Goal: Task Accomplishment & Management: Use online tool/utility

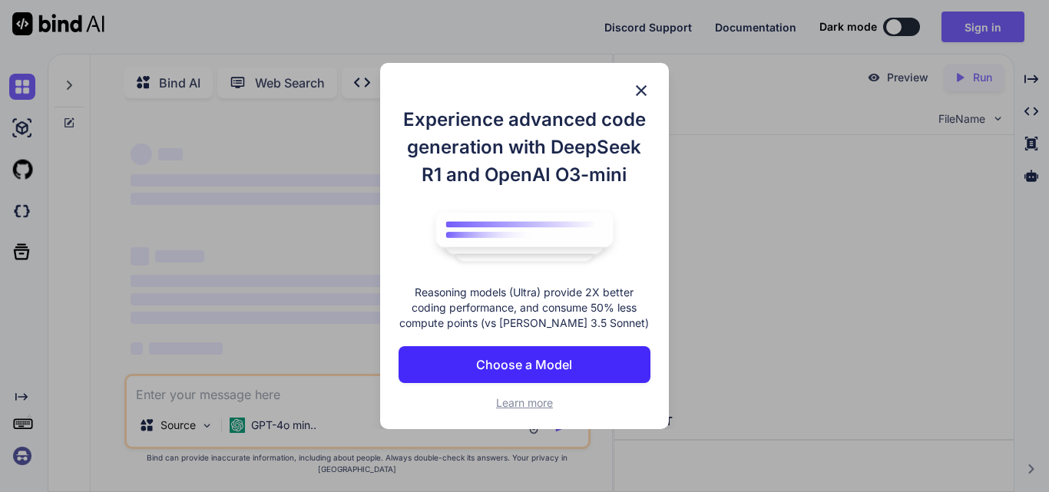
type textarea "x"
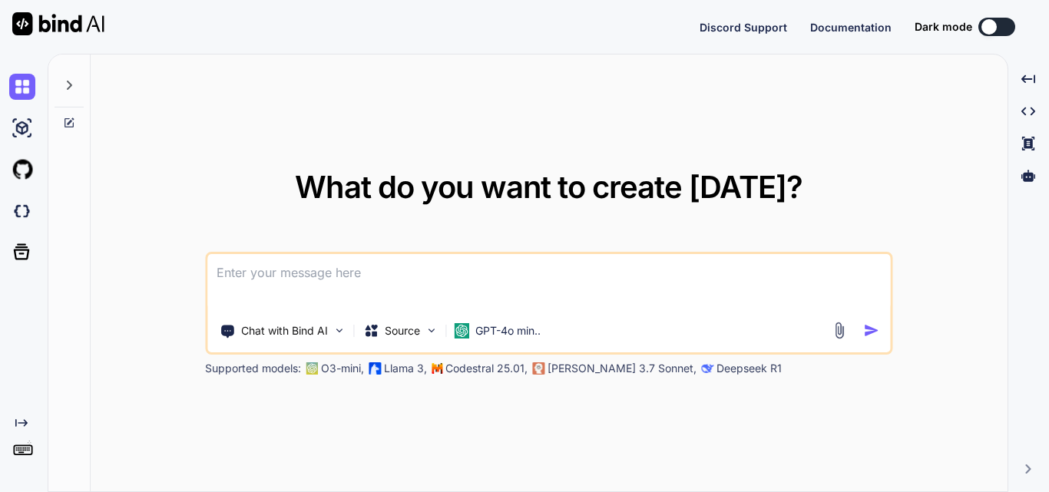
click at [58, 24] on img at bounding box center [58, 23] width 92 height 23
type textarea "x"
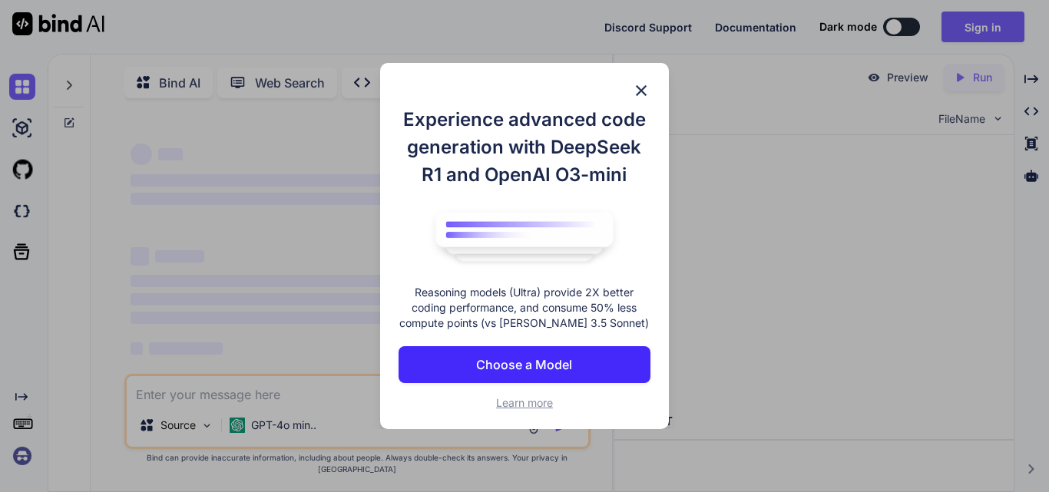
click at [640, 85] on img at bounding box center [641, 90] width 18 height 18
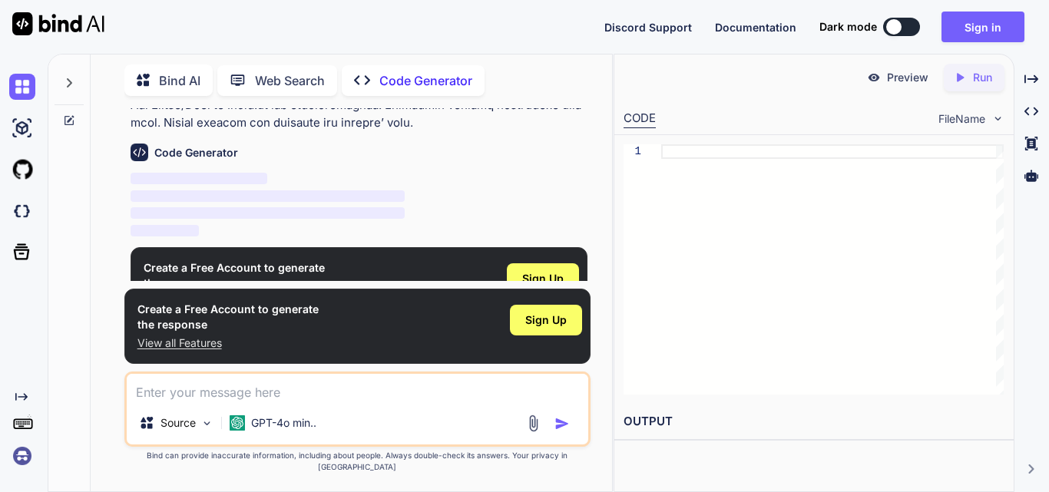
scroll to position [1541, 0]
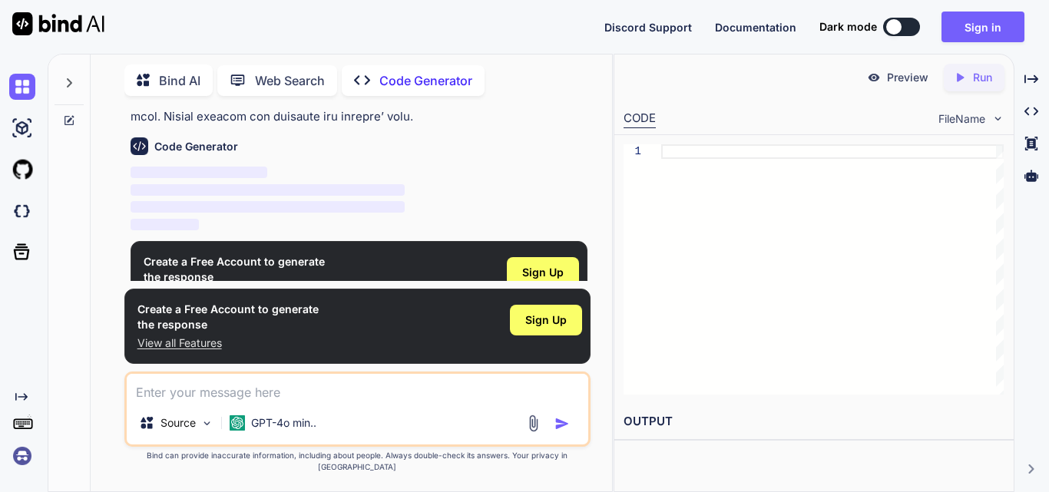
type textarea "x"
click at [539, 265] on span "Sign Up" at bounding box center [542, 272] width 41 height 15
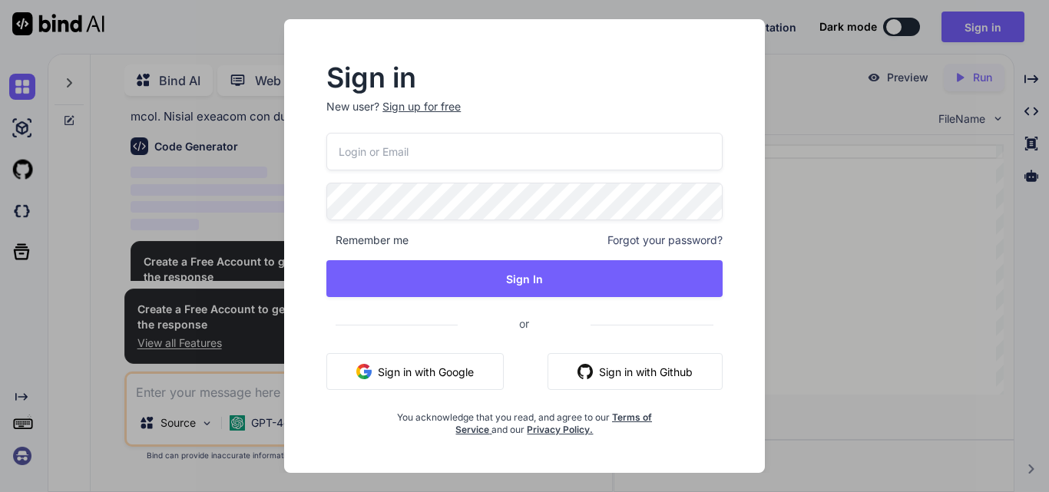
click at [465, 365] on button "Sign in with Google" at bounding box center [414, 371] width 177 height 37
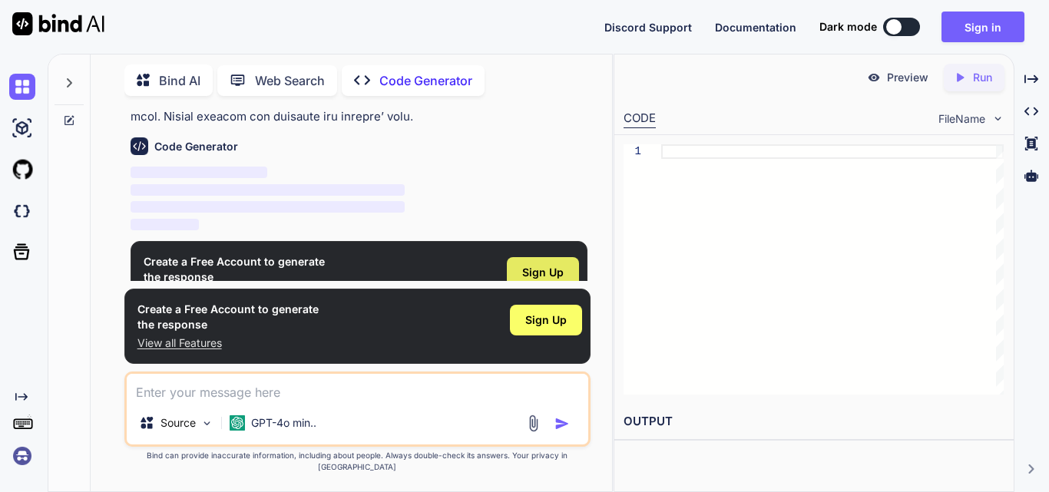
click at [547, 265] on span "Sign Up" at bounding box center [542, 272] width 41 height 15
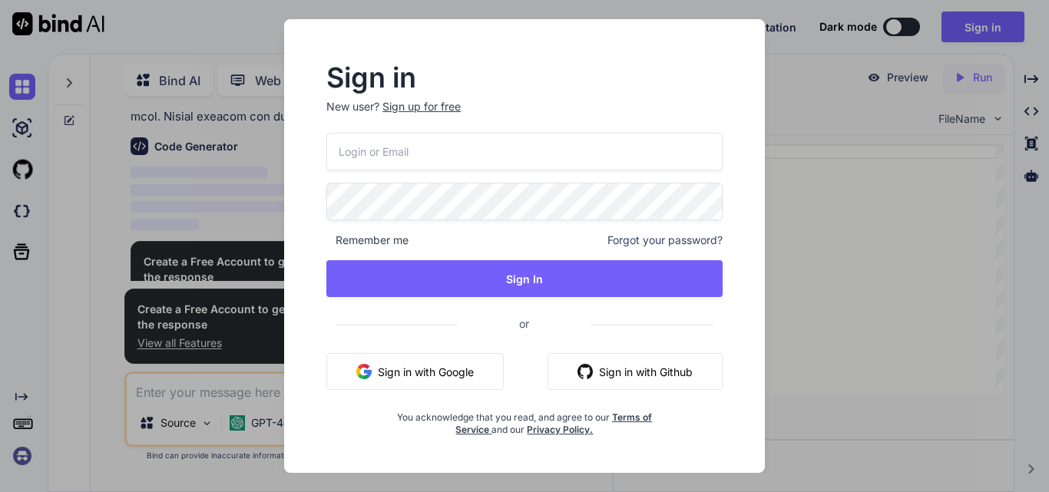
click at [443, 377] on button "Sign in with Google" at bounding box center [414, 371] width 177 height 37
click at [734, 344] on div "Sign in New user? Sign up for free Remember me Forgot your password? Sign In or…" at bounding box center [525, 250] width 446 height 371
click at [648, 380] on button "Sign in with Github" at bounding box center [635, 371] width 175 height 37
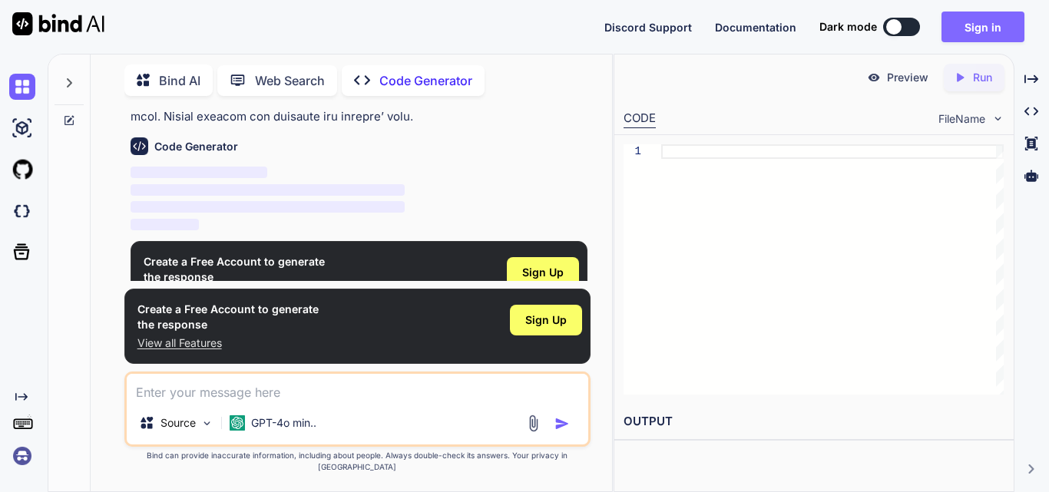
click at [979, 26] on button "Sign in" at bounding box center [983, 27] width 83 height 31
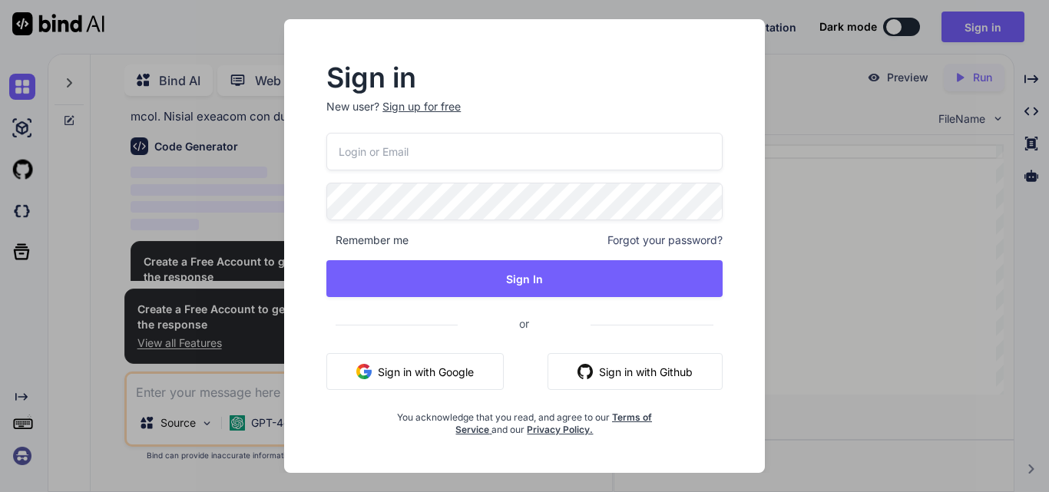
click at [464, 353] on button "Sign in with Google" at bounding box center [414, 371] width 177 height 37
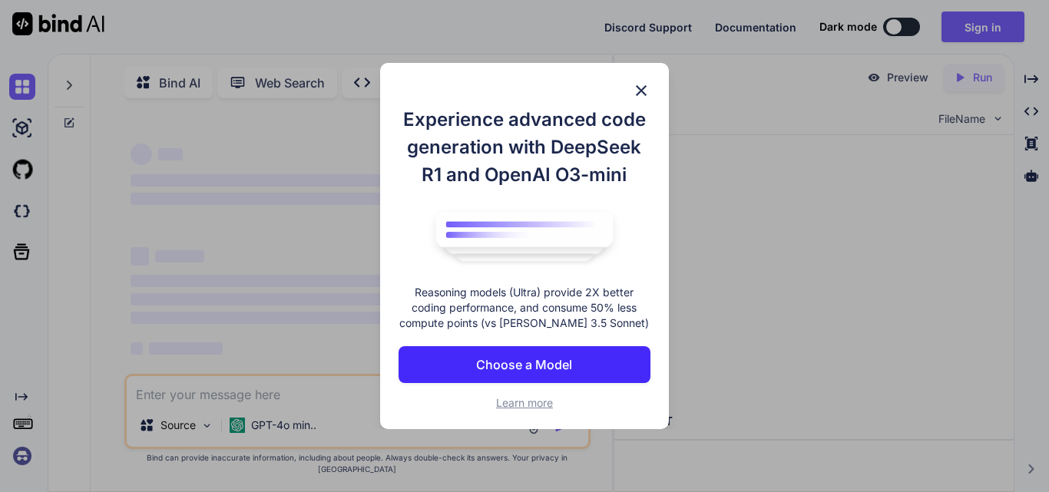
click at [632, 89] on img at bounding box center [641, 90] width 18 height 18
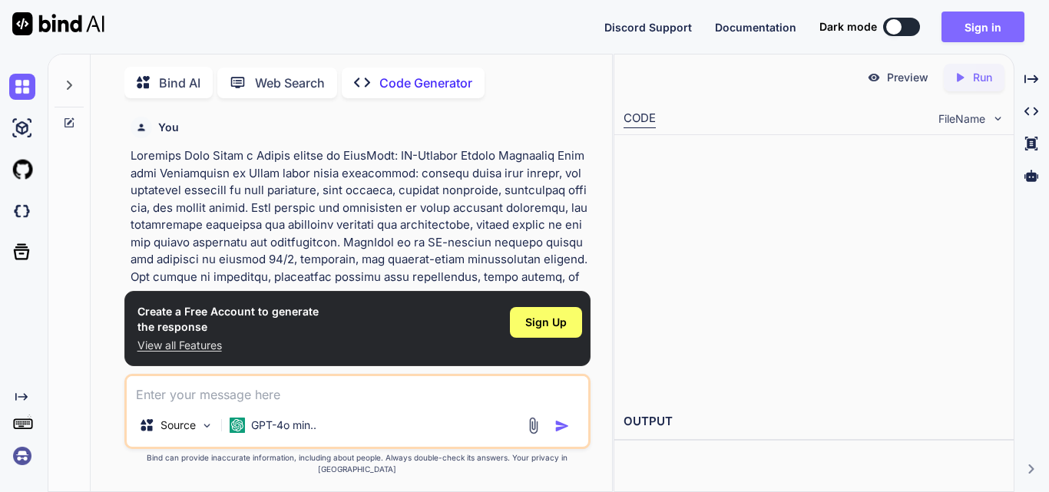
scroll to position [6, 0]
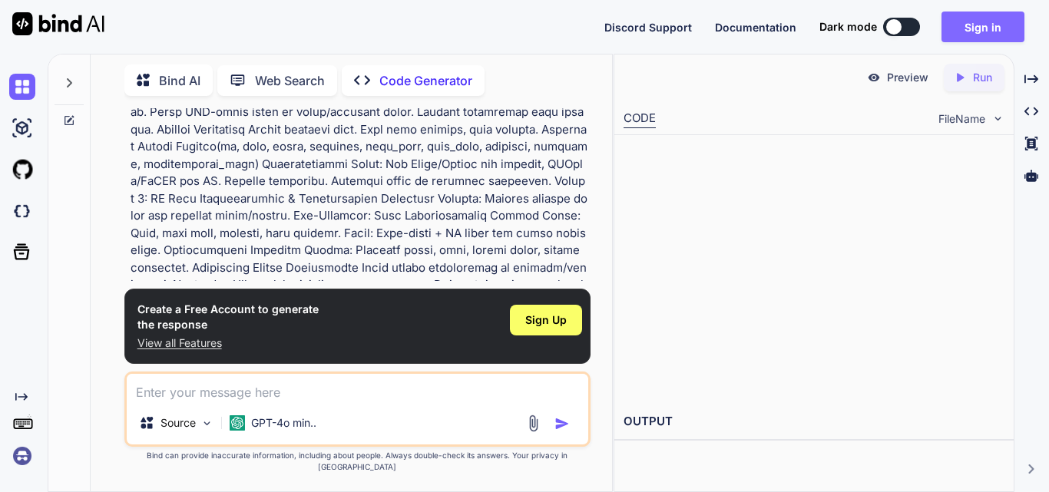
click at [983, 33] on button "Sign in" at bounding box center [983, 27] width 83 height 31
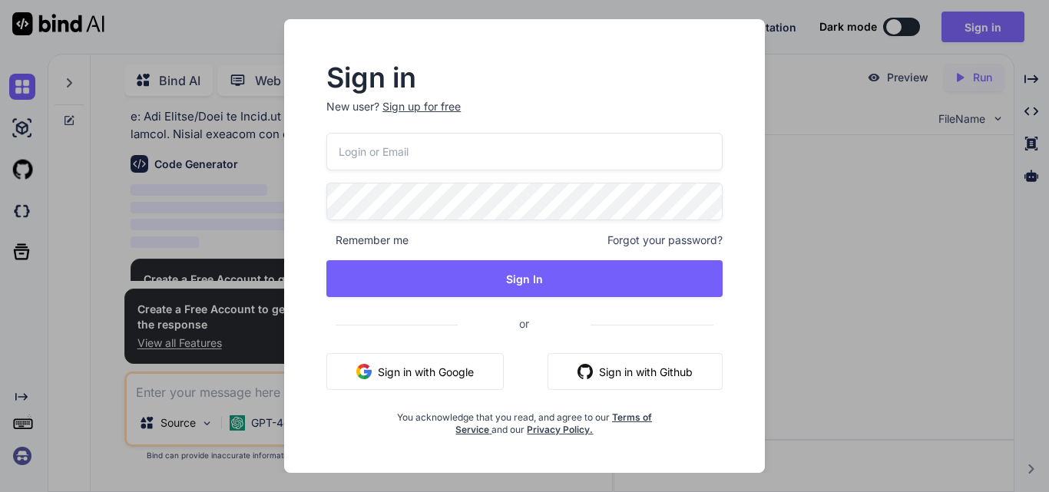
scroll to position [1541, 0]
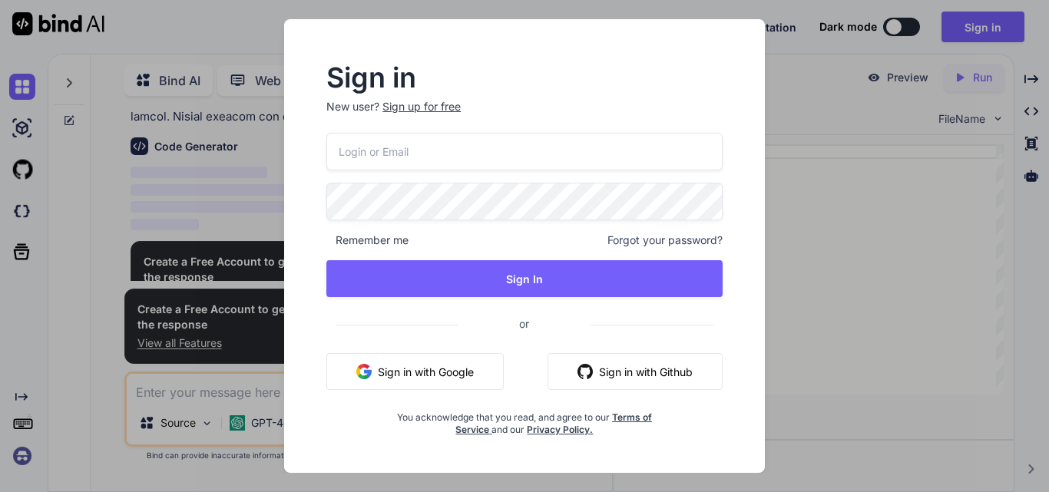
type textarea "x"
click at [482, 376] on button "Sign in with Google" at bounding box center [414, 371] width 177 height 37
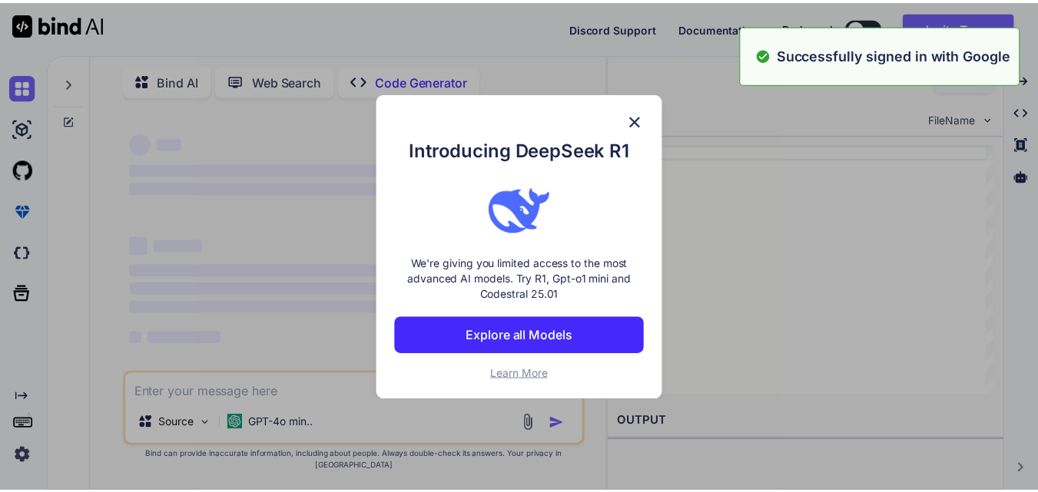
scroll to position [0, 0]
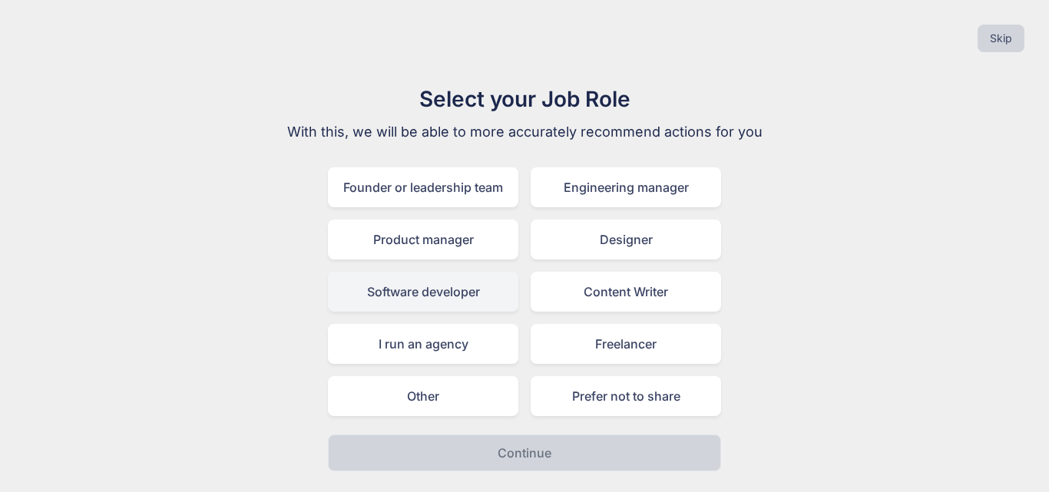
click at [446, 303] on div "Software developer" at bounding box center [423, 292] width 191 height 40
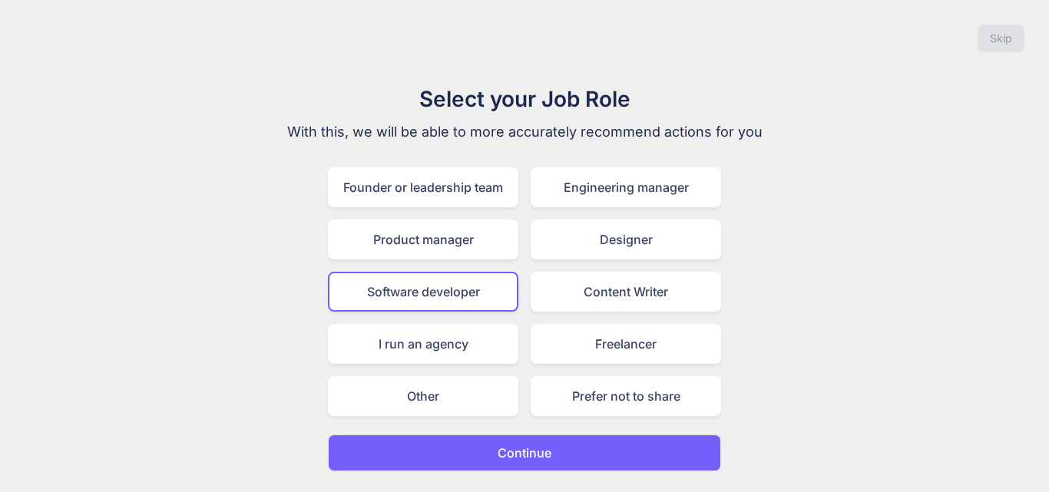
click at [552, 443] on button "Continue" at bounding box center [524, 453] width 393 height 37
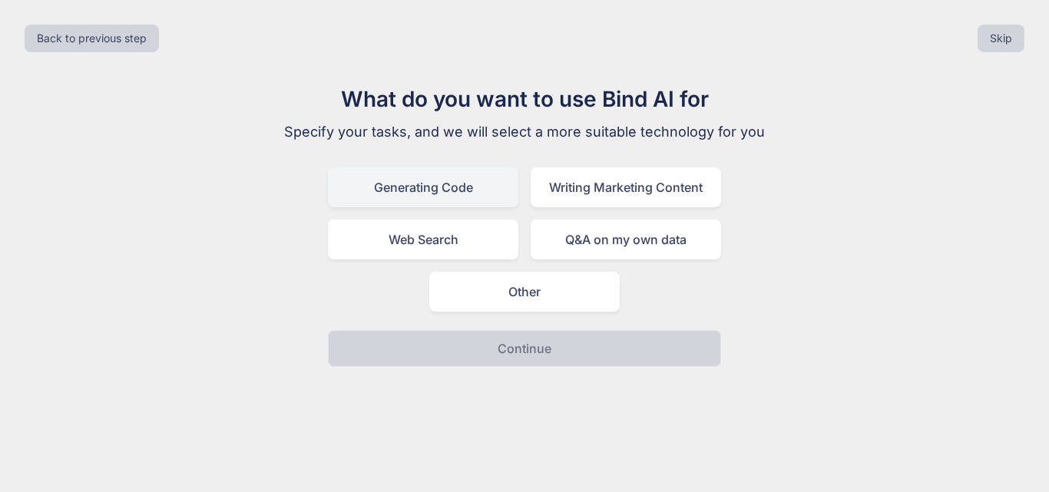
click at [426, 195] on div "Generating Code" at bounding box center [423, 187] width 191 height 40
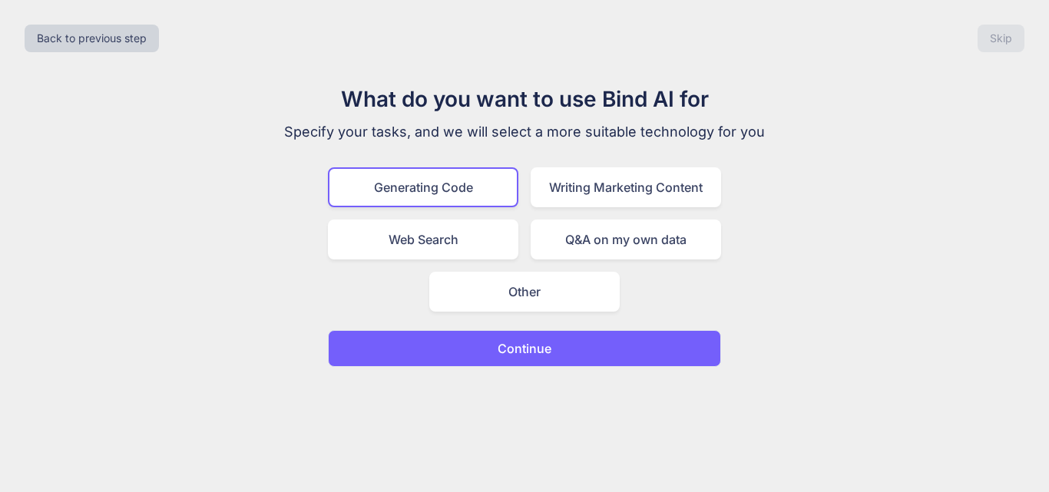
click at [582, 350] on button "Continue" at bounding box center [524, 348] width 393 height 37
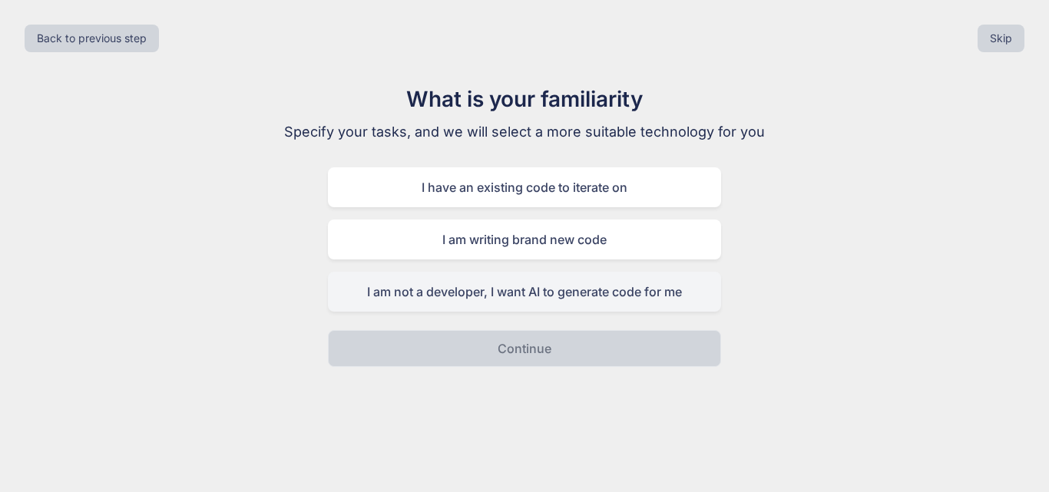
click at [613, 287] on div "I am not a developer, I want AI to generate code for me" at bounding box center [524, 292] width 393 height 40
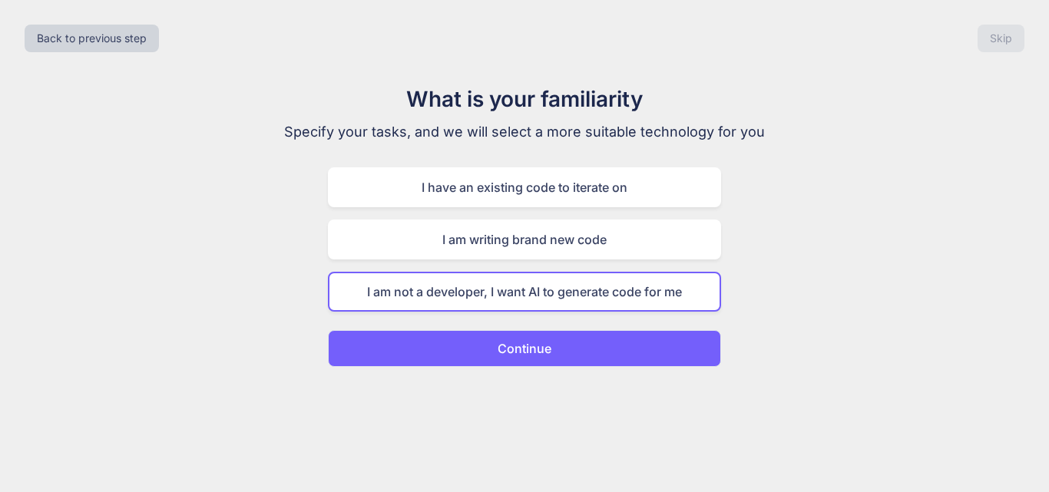
click at [607, 341] on button "Continue" at bounding box center [524, 348] width 393 height 37
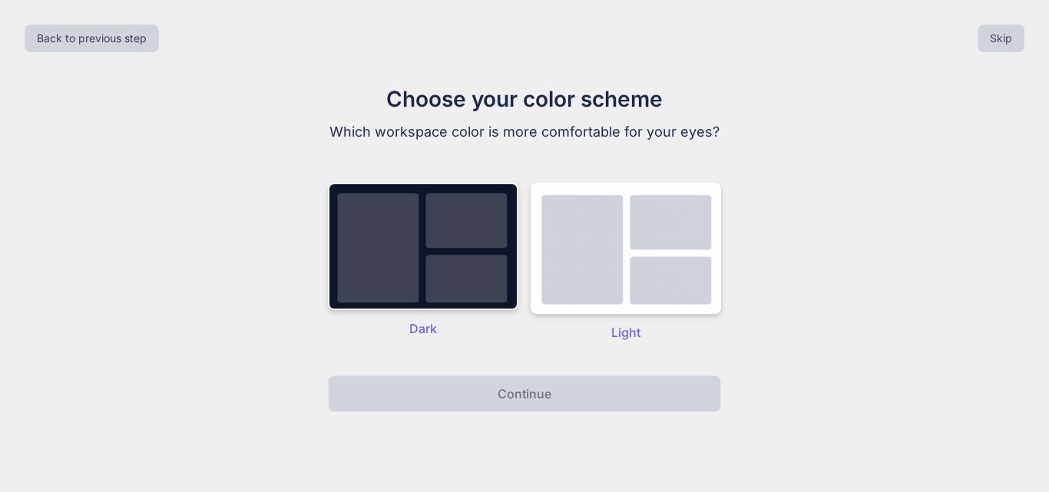
click at [449, 315] on div "Dark" at bounding box center [423, 262] width 191 height 159
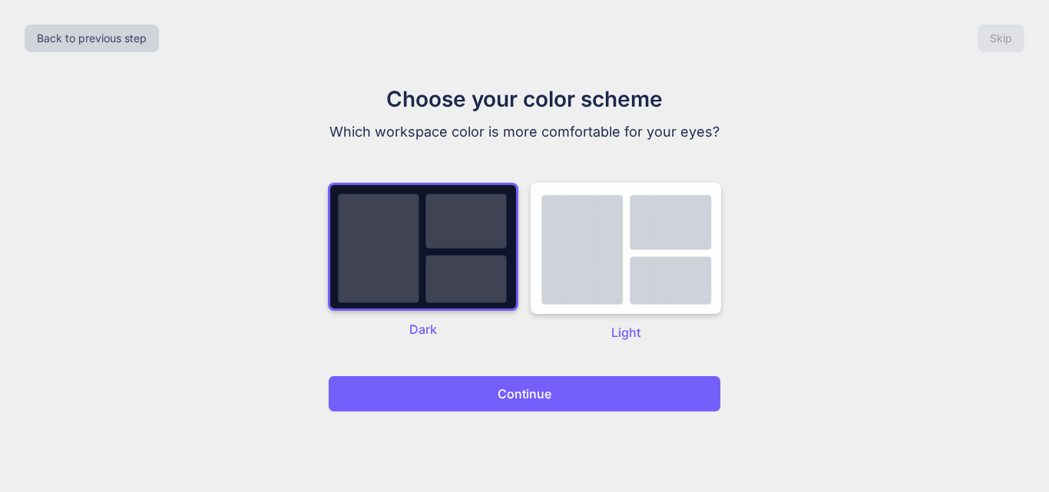
click at [488, 385] on button "Continue" at bounding box center [524, 394] width 393 height 37
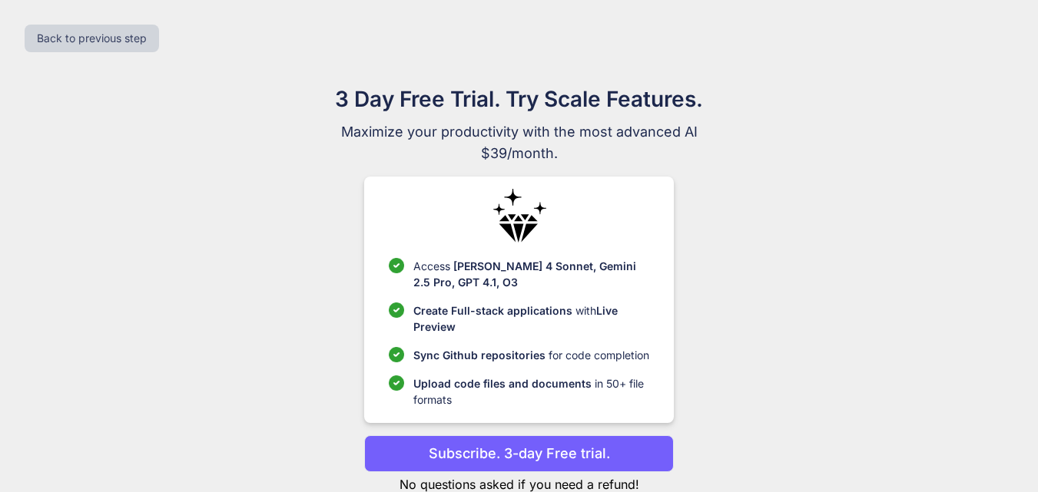
click at [593, 449] on p "Subscribe. 3-day Free trial." at bounding box center [519, 453] width 181 height 21
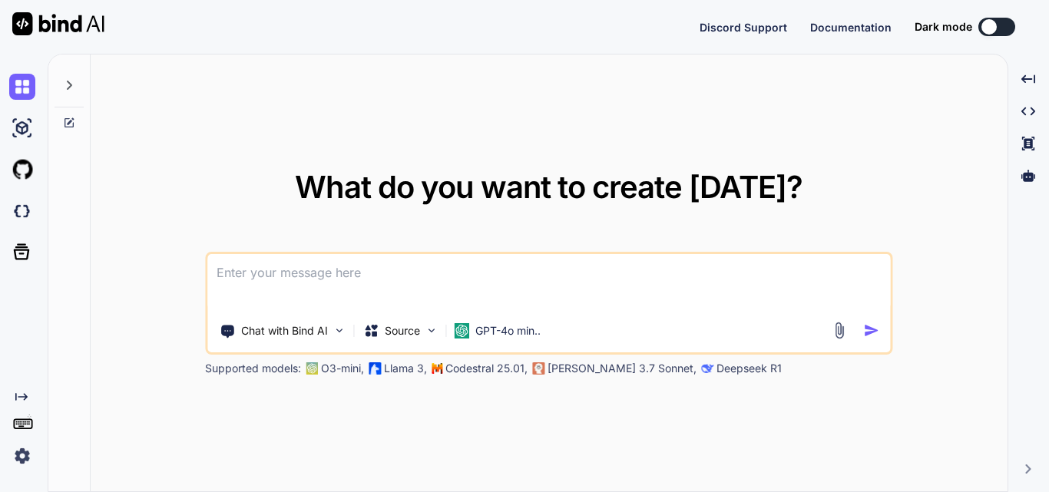
click at [362, 287] on textarea at bounding box center [548, 282] width 683 height 57
type textarea "x"
type textarea "AgriSage: AI-Powered Farmer Companion Abstract Agriculture in [GEOGRAPHIC_DATA]…"
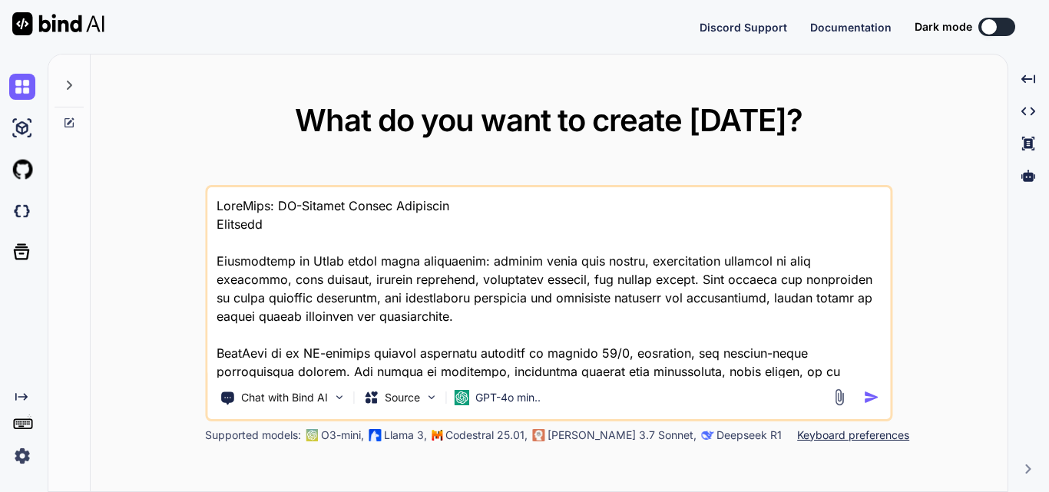
scroll to position [4704, 0]
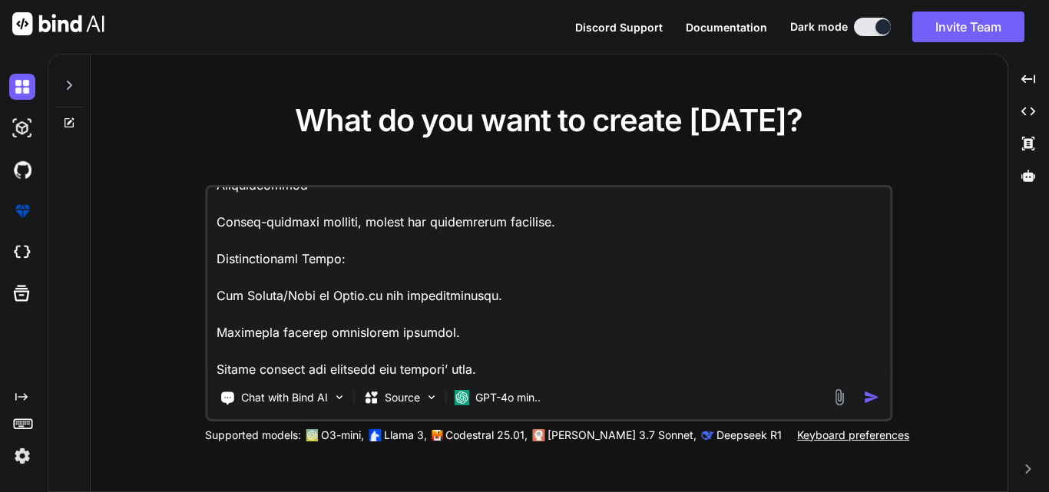
type textarea "x"
type textarea "AgriSage: AI-Powered Farmer Companion Abstract Agriculture in [GEOGRAPHIC_DATA]…"
click at [871, 394] on img "button" at bounding box center [871, 397] width 16 height 16
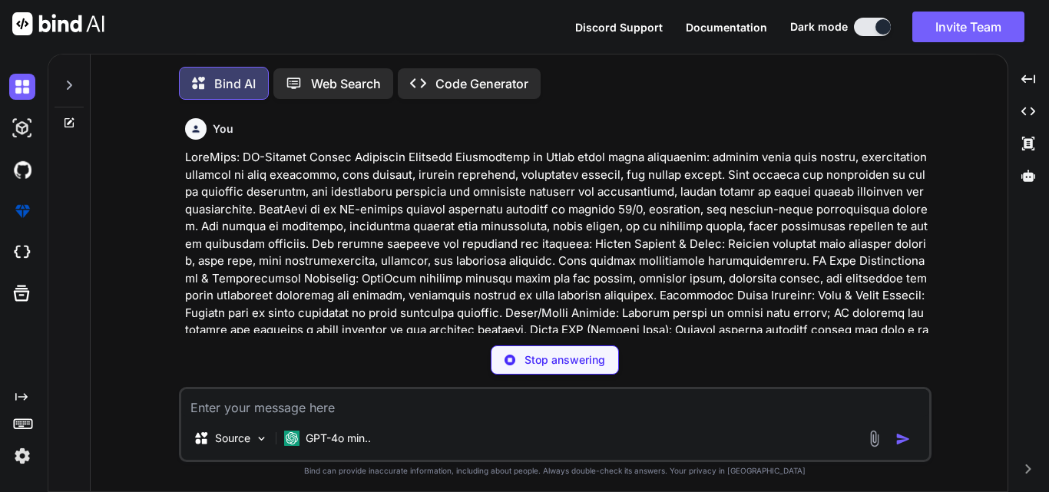
scroll to position [8, 0]
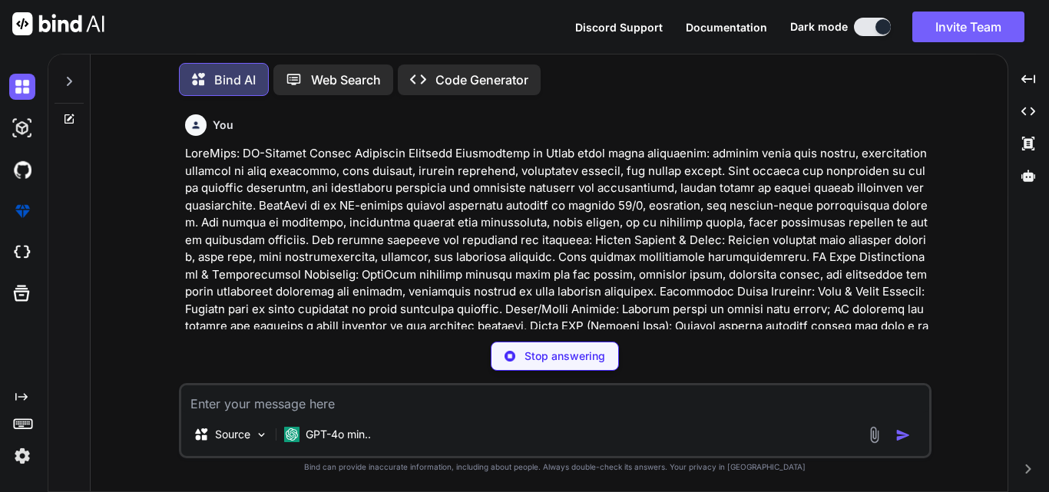
click at [525, 407] on textarea at bounding box center [555, 400] width 748 height 28
click at [486, 81] on p "Code Generator" at bounding box center [482, 80] width 93 height 18
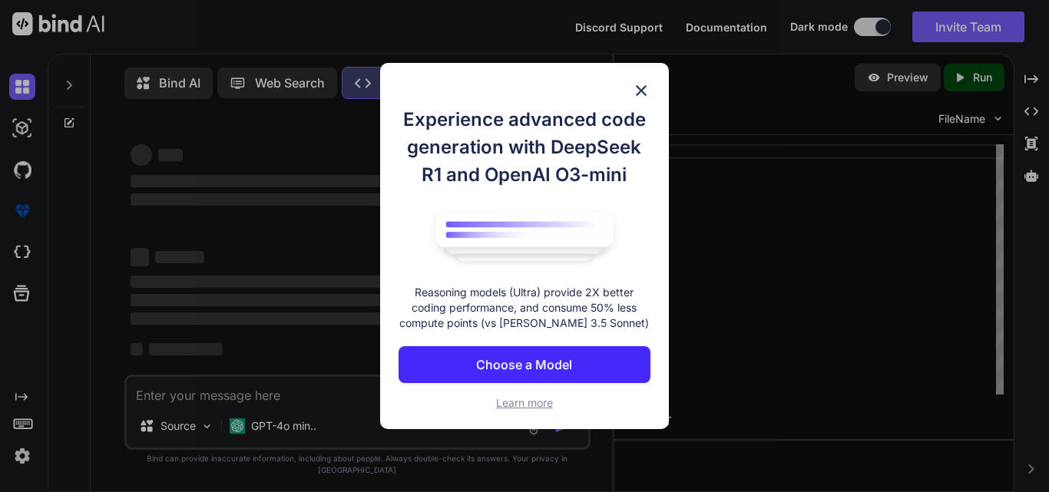
click at [645, 93] on img at bounding box center [641, 90] width 18 height 18
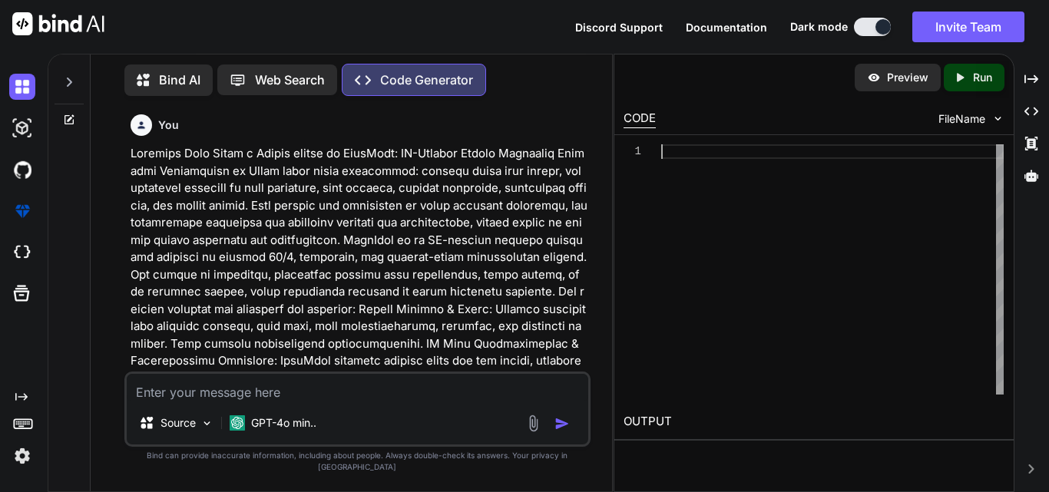
click at [926, 233] on div at bounding box center [832, 269] width 343 height 250
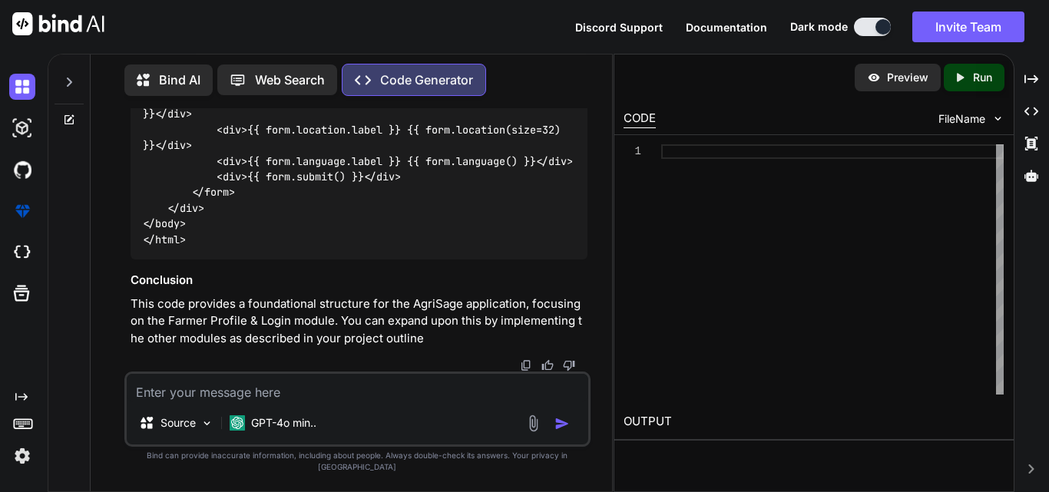
scroll to position [5055, 0]
click at [420, 399] on textarea at bounding box center [358, 388] width 462 height 28
type textarea "full project code"
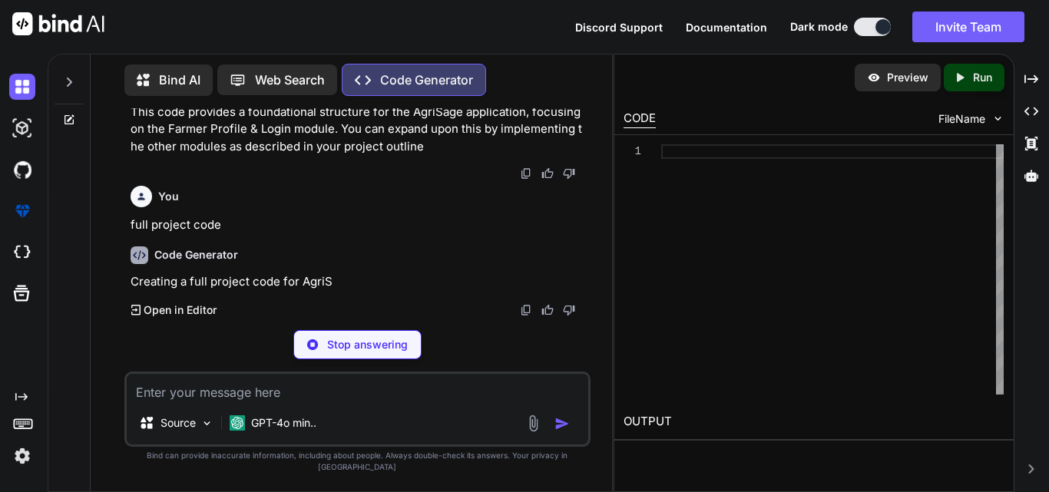
scroll to position [5217, 0]
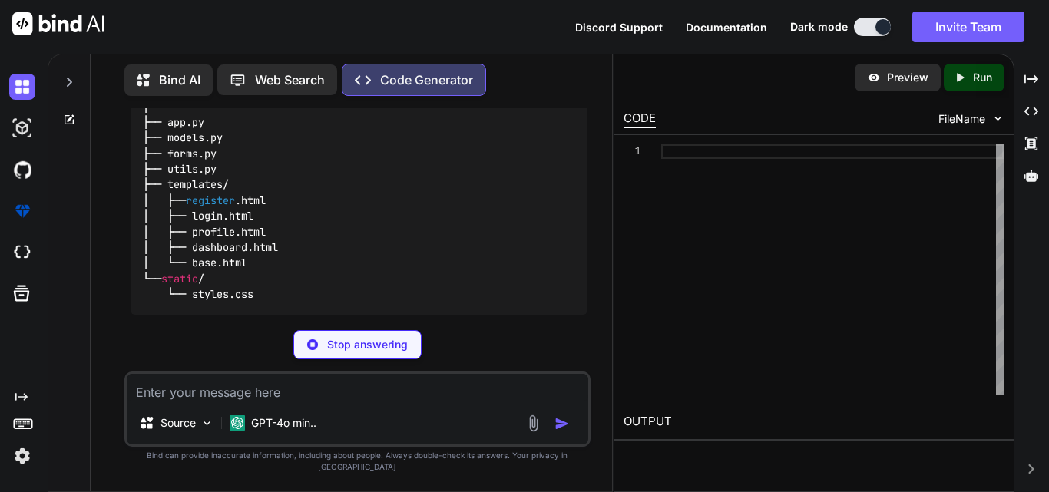
click at [889, 88] on div "Preview" at bounding box center [898, 78] width 86 height 28
click at [761, 162] on div at bounding box center [832, 269] width 343 height 250
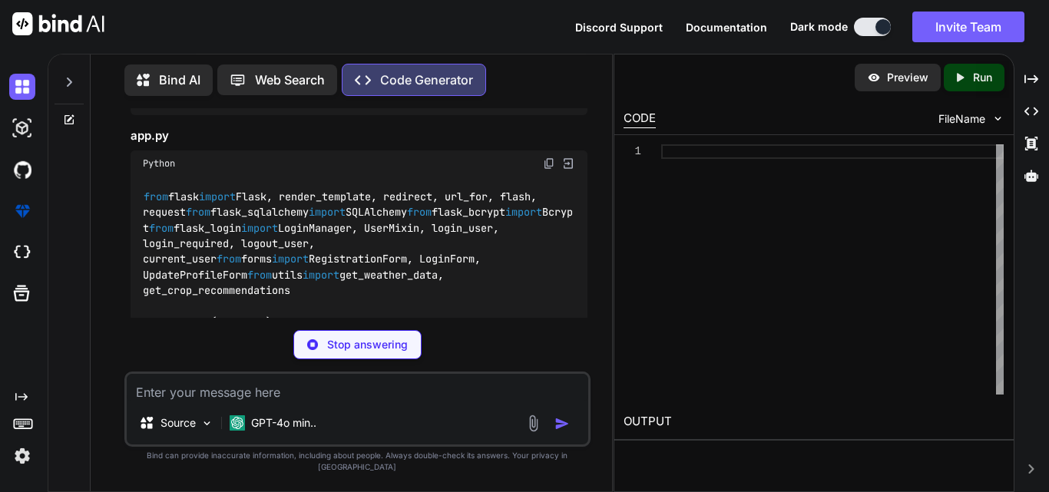
scroll to position [5586, 0]
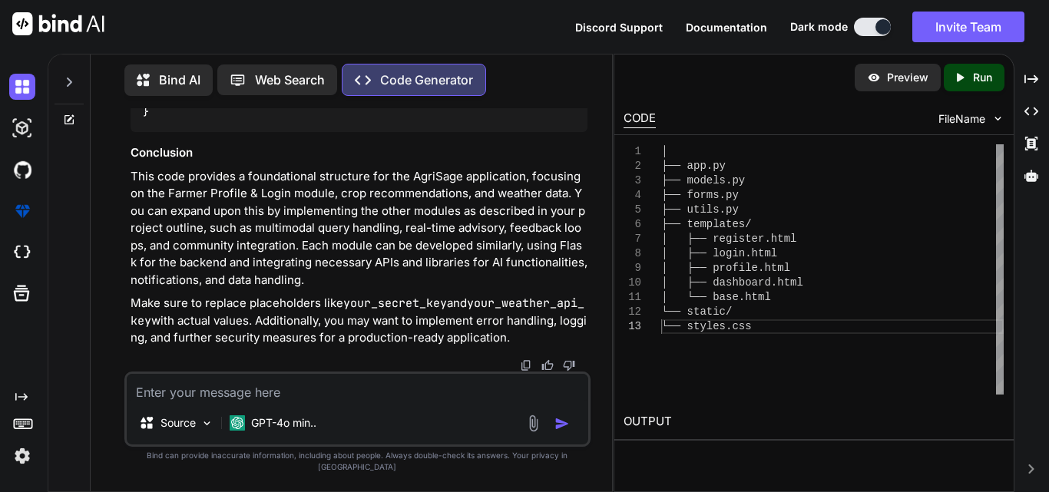
scroll to position [11061, 0]
click at [504, 394] on textarea at bounding box center [358, 388] width 462 height 28
type textarea "full project code zip file download"
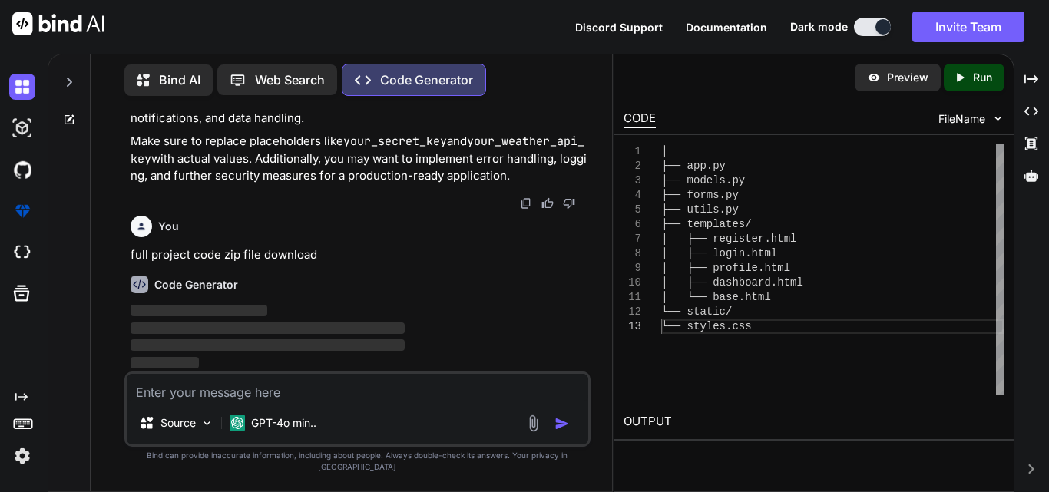
scroll to position [0, 0]
click at [734, 300] on div "│ ├── app.py ├── models.py ├── forms.py ├── utils.py ├── templates/ │ ├── regis…" at bounding box center [832, 269] width 343 height 250
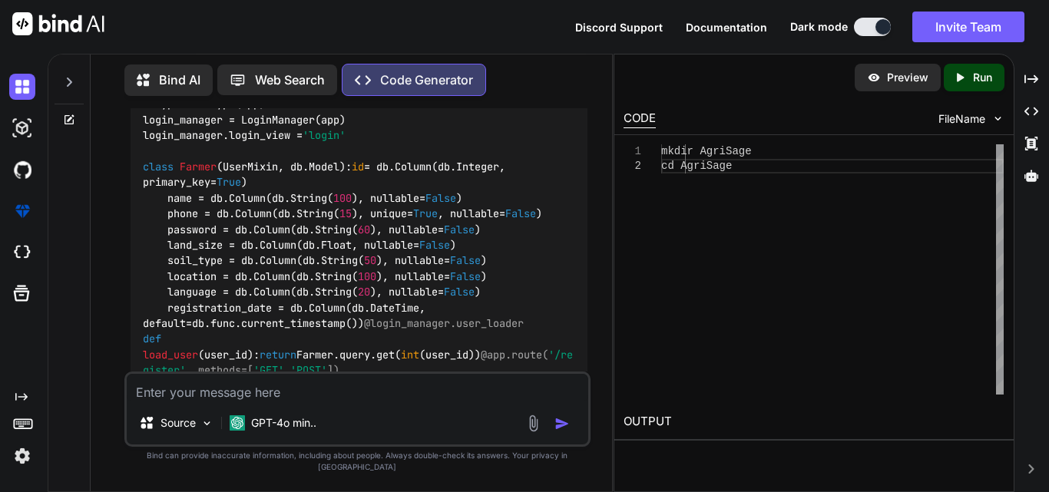
scroll to position [5839, 0]
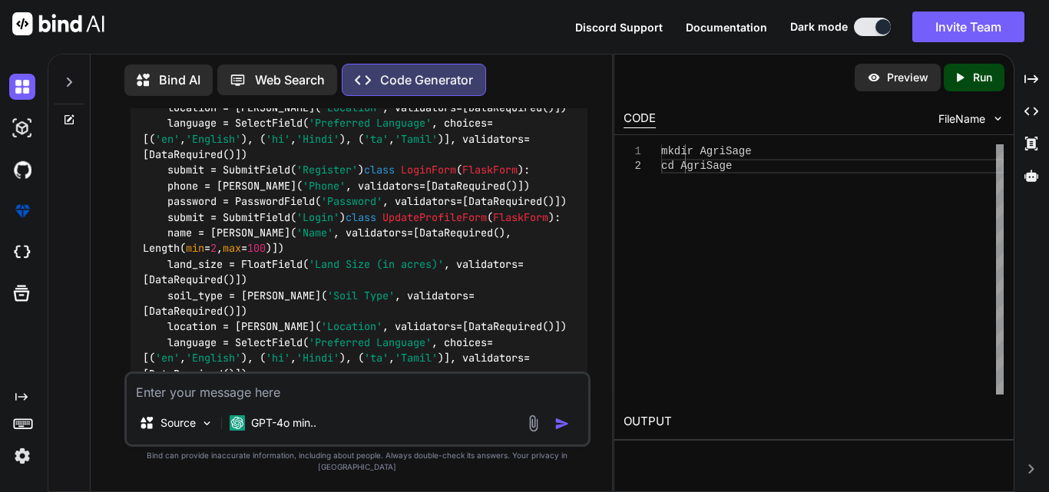
scroll to position [7590, 0]
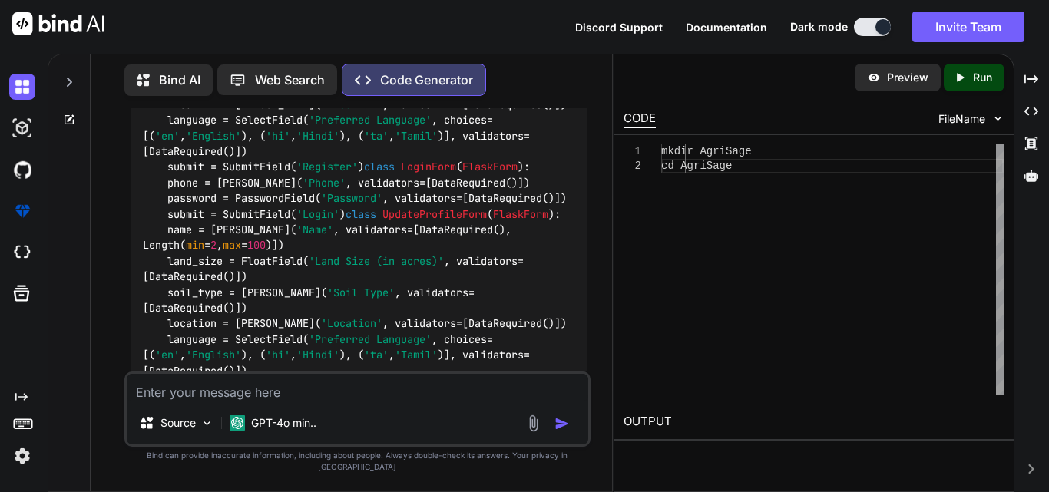
drag, startPoint x: 187, startPoint y: 216, endPoint x: 113, endPoint y: 218, distance: 74.6
click at [113, 218] on div "You Code Generator Here's a Python script that outlines the structure of the Ag…" at bounding box center [357, 299] width 509 height 383
copy h3 "models.py"
click at [466, 207] on div "Creating a full project code for AgriSage, as described in your requirements, i…" at bounding box center [359, 101] width 457 height 5068
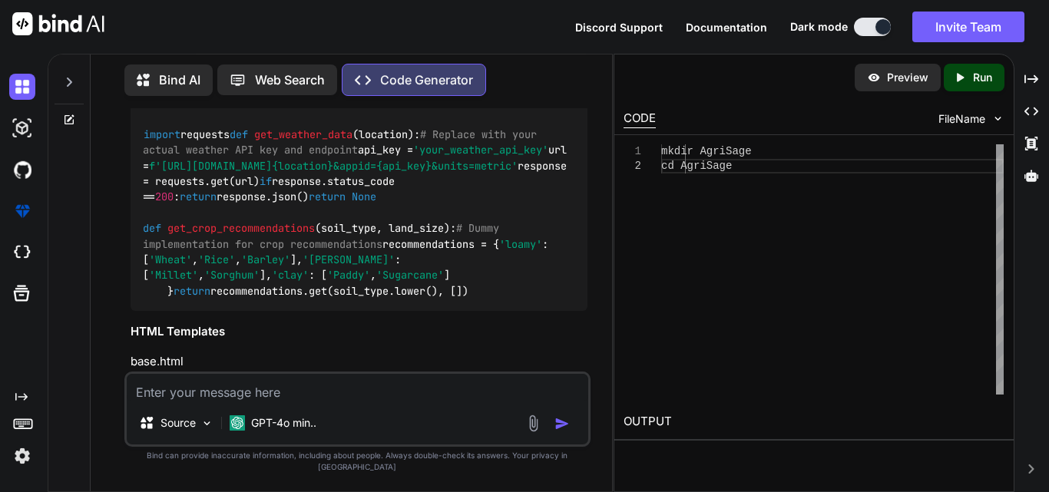
scroll to position [7959, 0]
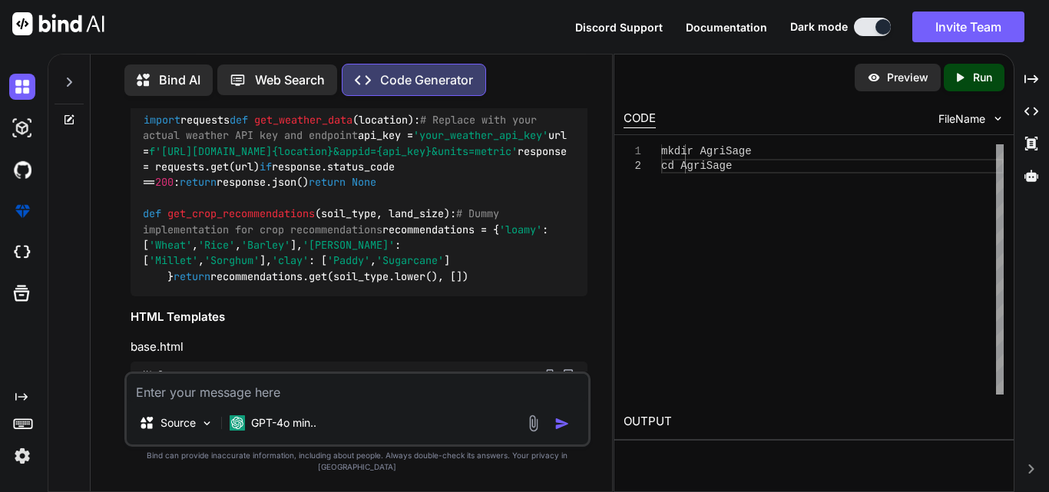
drag, startPoint x: 191, startPoint y: 141, endPoint x: 117, endPoint y: 141, distance: 73.8
click at [117, 141] on div "You Code Generator Here's a Python script that outlines the structure of the Ag…" at bounding box center [357, 299] width 509 height 383
copy h3 "forms.py"
click at [599, 317] on div "You Code Generator Here's a Python script that outlines the structure of the Ag…" at bounding box center [357, 299] width 509 height 383
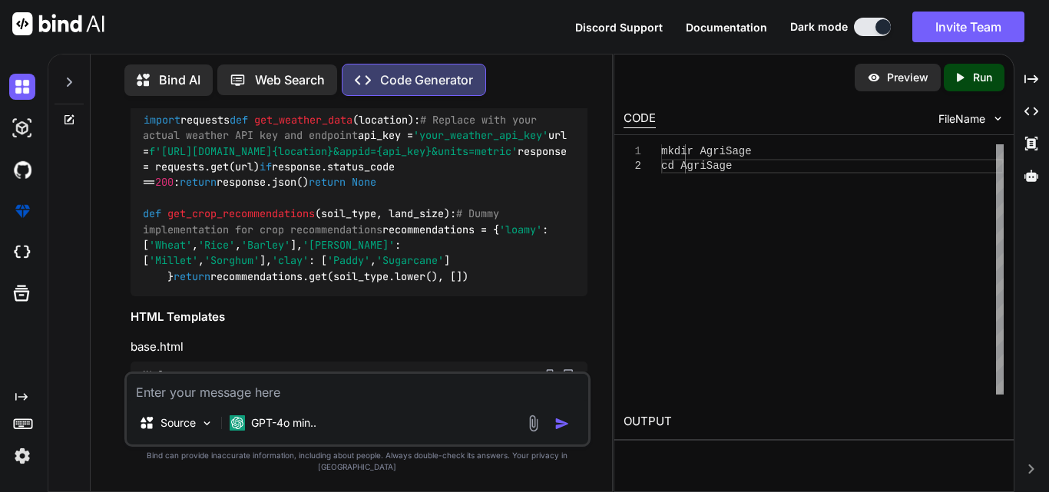
click at [599, 317] on div "You Code Generator Here's a Python script that outlines the structure of the Ag…" at bounding box center [357, 299] width 509 height 383
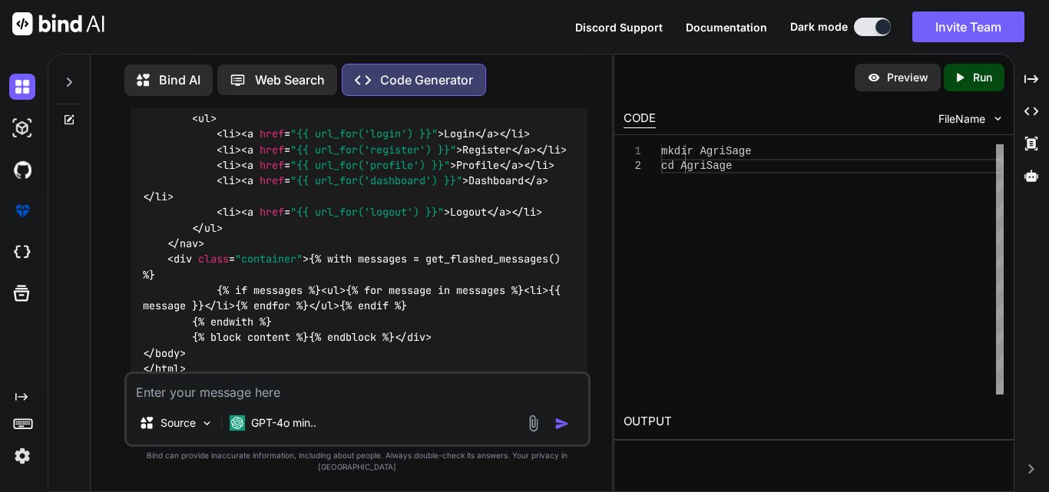
scroll to position [8451, 0]
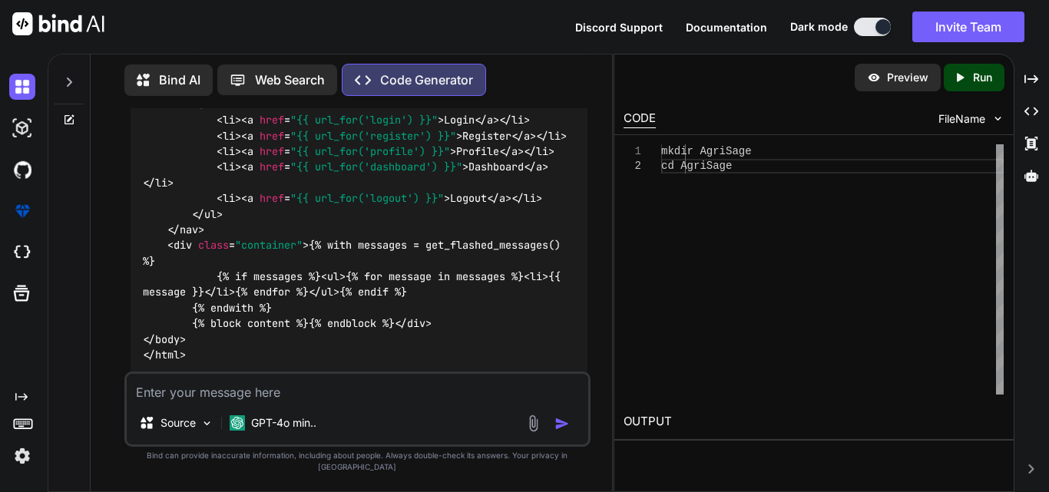
drag, startPoint x: 179, startPoint y: 322, endPoint x: 120, endPoint y: 312, distance: 60.0
click at [120, 312] on div "You Code Generator Here's a Python script that outlines the structure of the Ag…" at bounding box center [357, 299] width 509 height 383
copy h3 "utils.py"
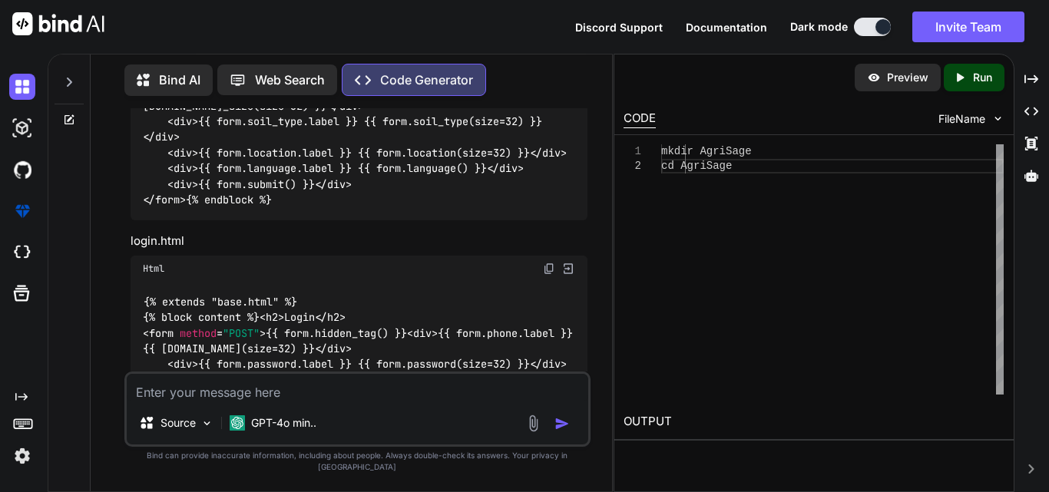
scroll to position [8942, 0]
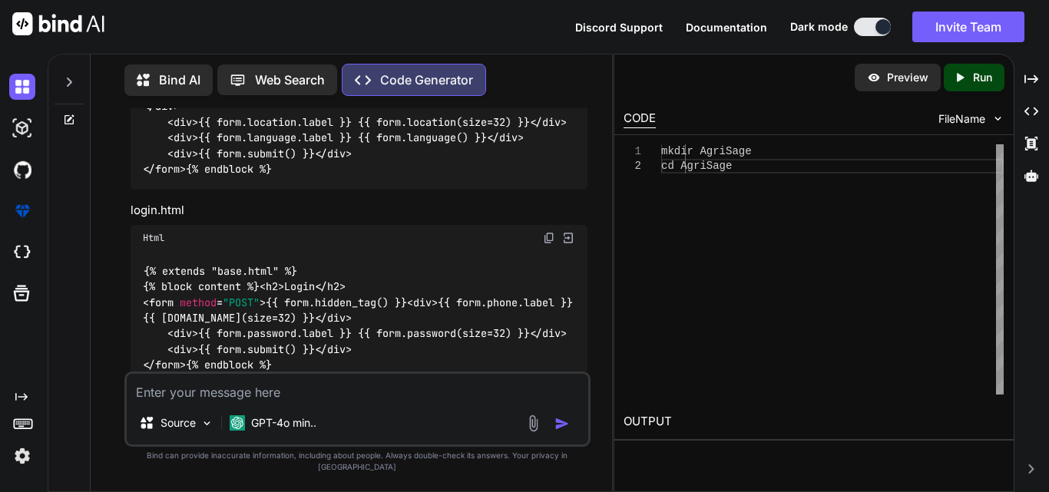
drag, startPoint x: 167, startPoint y: 226, endPoint x: 243, endPoint y: 225, distance: 76.1
copy h3 "Templates"
drag, startPoint x: 188, startPoint y: 252, endPoint x: 125, endPoint y: 254, distance: 63.0
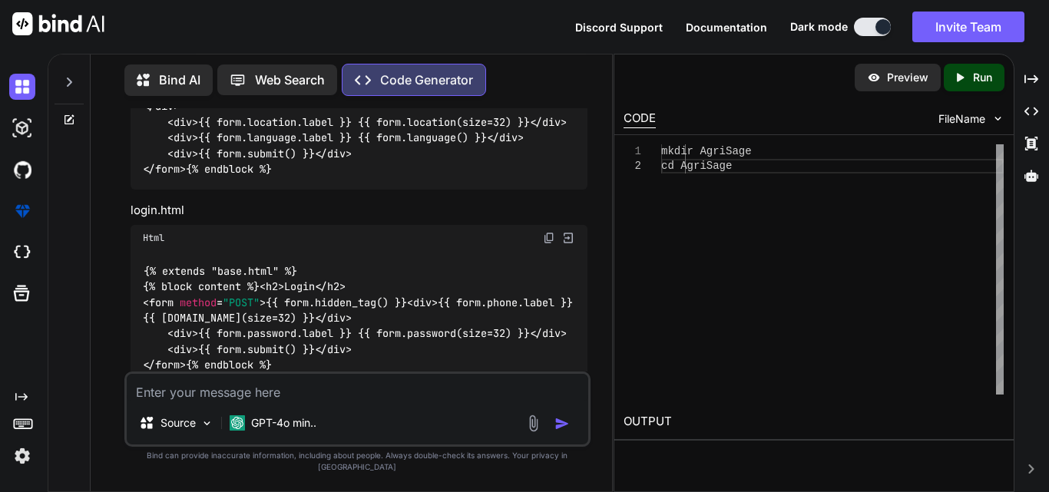
click at [125, 254] on div "You Code Generator Here's a Python script that outlines the structure of the Ag…" at bounding box center [357, 299] width 466 height 383
copy h4 "base.html"
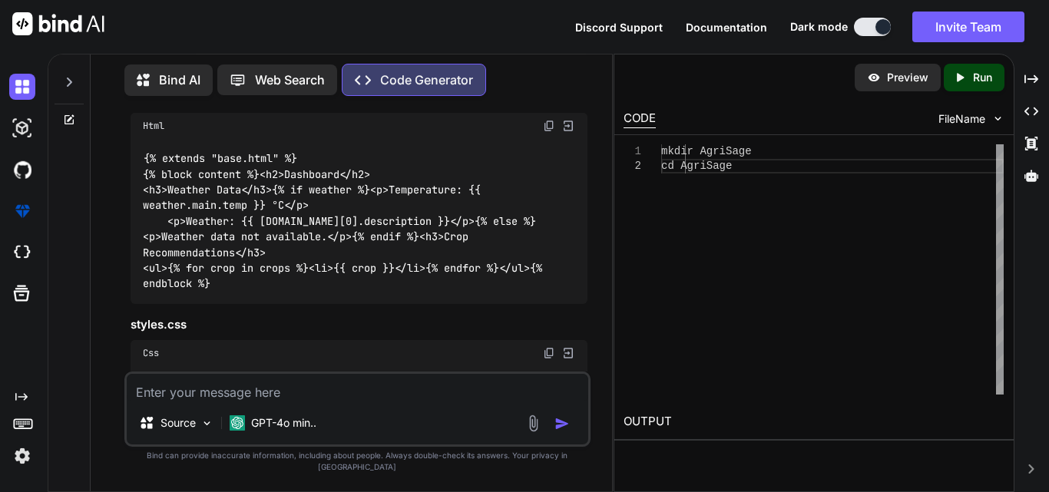
scroll to position [9526, 0]
drag, startPoint x: 210, startPoint y: 307, endPoint x: 121, endPoint y: 305, distance: 89.1
click at [121, 305] on div "You Code Generator Here's a Python script that outlines the structure of the Ag…" at bounding box center [357, 299] width 509 height 383
copy h4 "register.html"
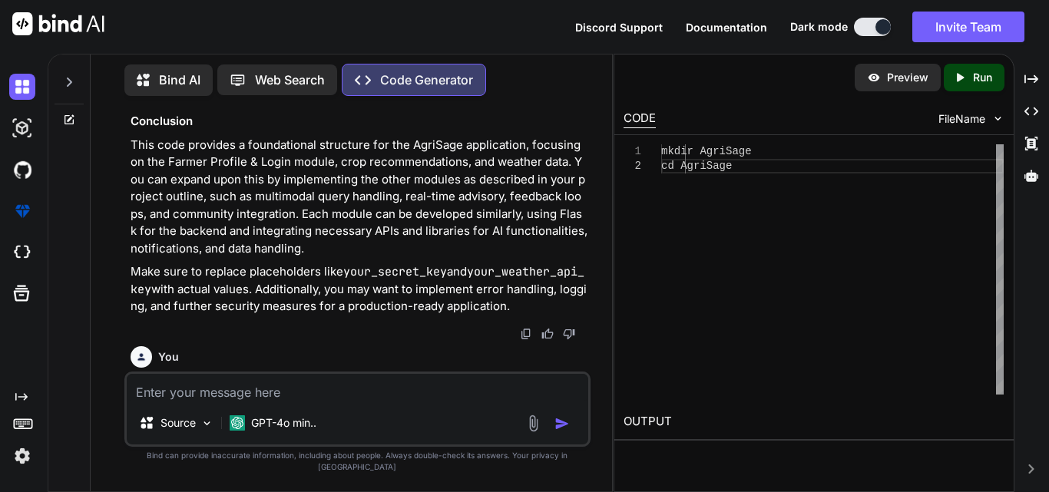
scroll to position [9956, 0]
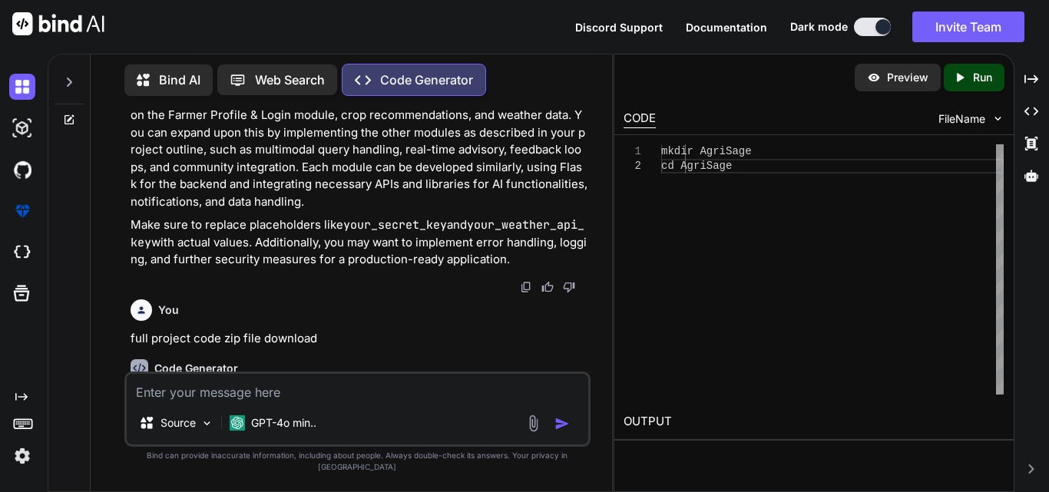
drag, startPoint x: 219, startPoint y: 220, endPoint x: 117, endPoint y: 228, distance: 102.5
click at [117, 228] on div "You Code Generator Here's a Python script that outlines the structure of the Ag…" at bounding box center [357, 299] width 509 height 383
copy h4 "login.html"
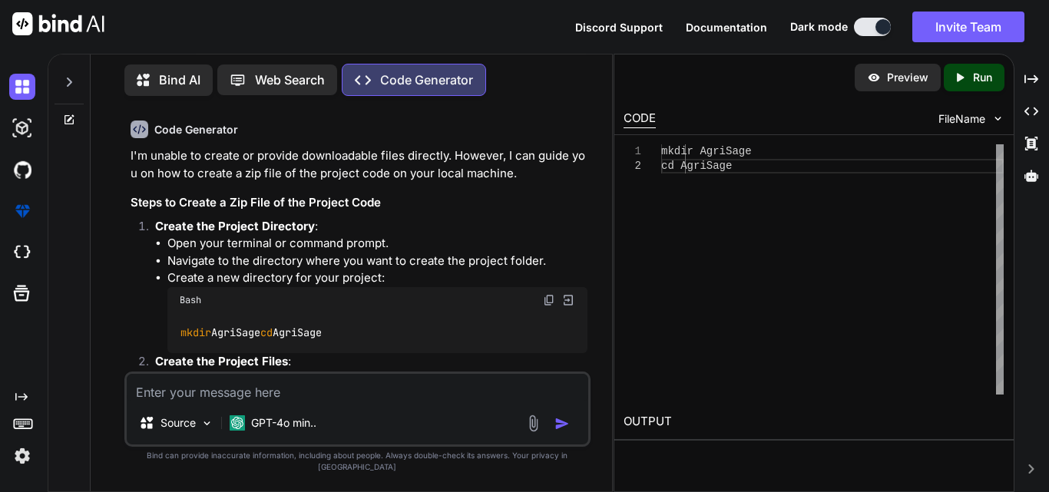
scroll to position [10264, 0]
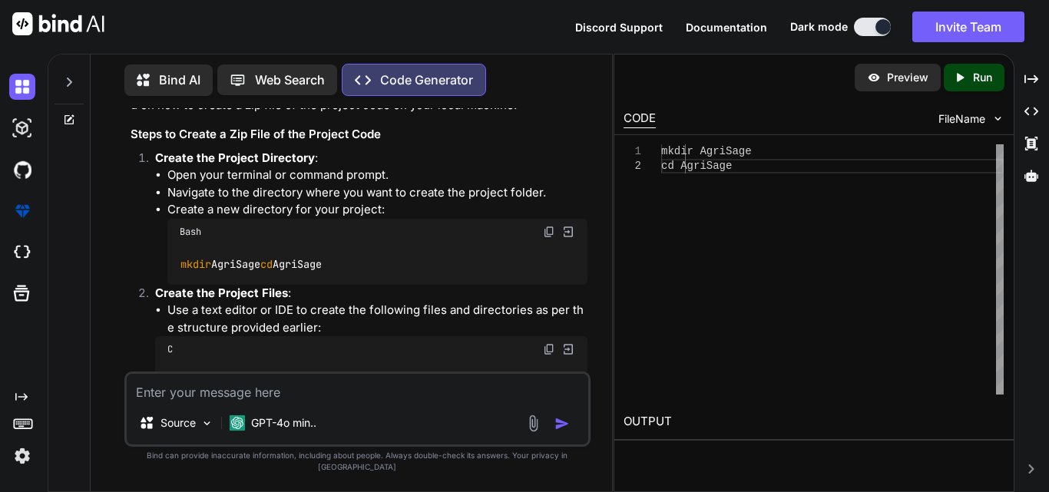
drag, startPoint x: 215, startPoint y: 167, endPoint x: 108, endPoint y: 164, distance: 107.6
click at [108, 164] on div "You Code Generator Here's a Python script that outlines the structure of the Ag…" at bounding box center [357, 299] width 509 height 383
copy h4 "profile.html"
click at [592, 305] on div "You Code Generator Here's a Python script that outlines the structure of the Ag…" at bounding box center [357, 299] width 509 height 383
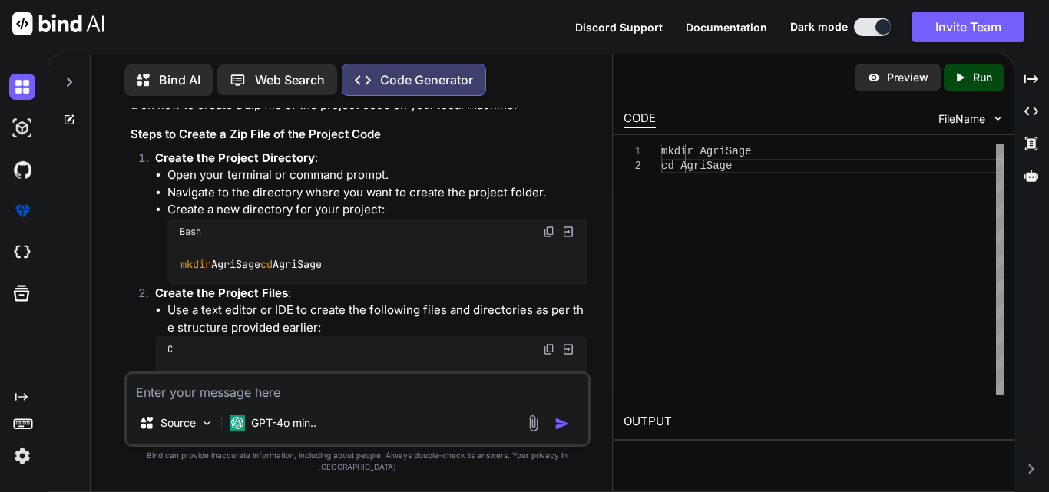
click at [592, 305] on div "You Code Generator Here's a Python script that outlines the structure of the Ag…" at bounding box center [357, 299] width 509 height 383
click at [592, 303] on div "You Code Generator Here's a Python script that outlines the structure of the Ag…" at bounding box center [357, 299] width 509 height 383
click at [590, 303] on div "You Code Generator Here's a Python script that outlines the structure of the Ag…" at bounding box center [359, 240] width 463 height 264
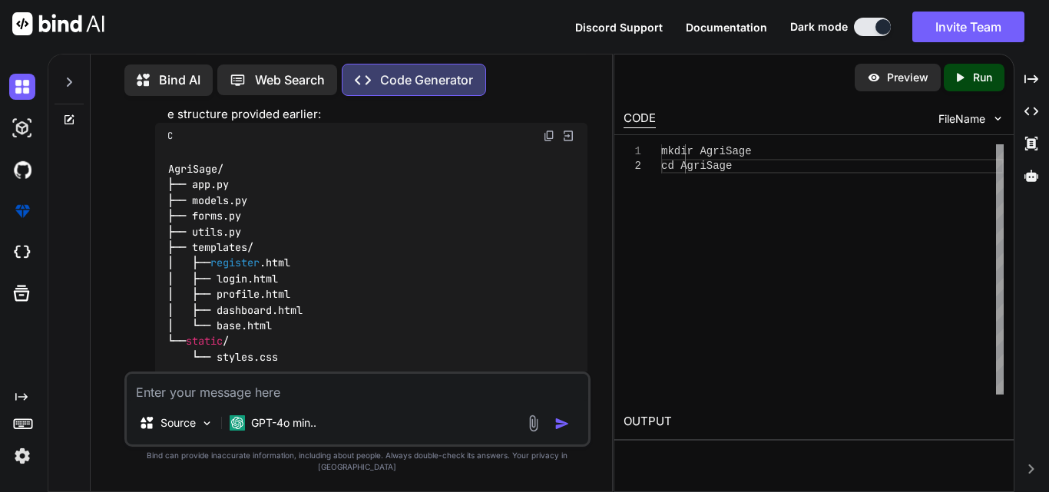
scroll to position [10479, 0]
drag, startPoint x: 236, startPoint y: 267, endPoint x: 111, endPoint y: 260, distance: 125.5
click at [111, 260] on div "You Code Generator Here's a Python script that outlines the structure of the Ag…" at bounding box center [357, 299] width 509 height 383
copy h4 "dashboard.html"
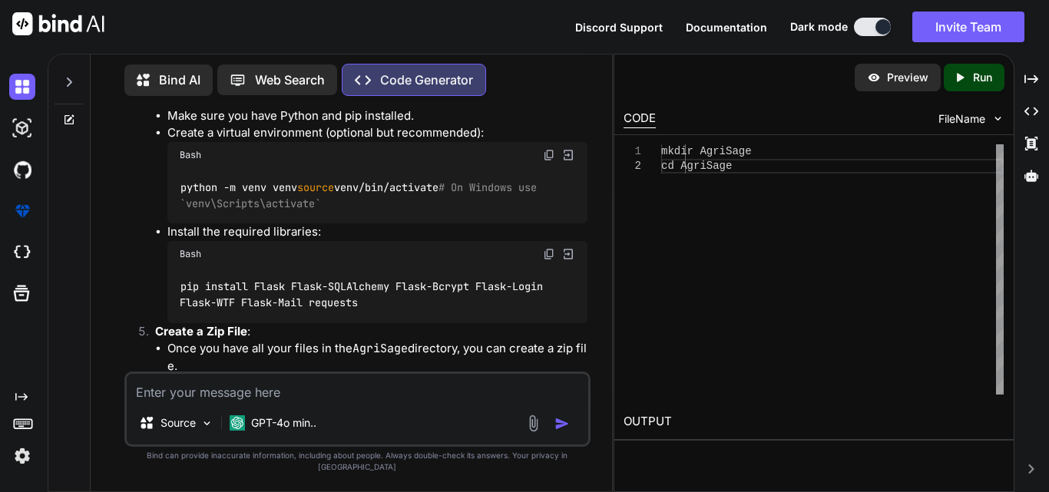
scroll to position [10847, 0]
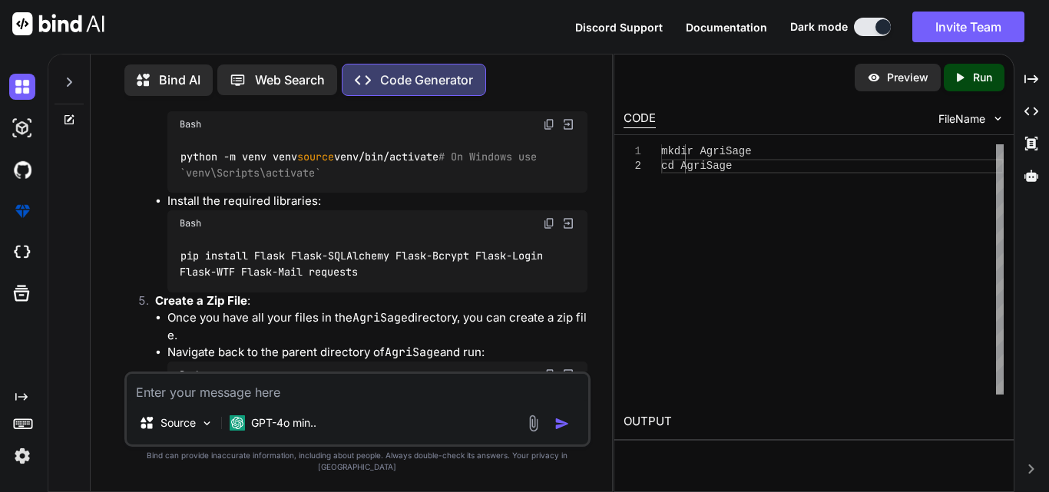
drag, startPoint x: 201, startPoint y: 273, endPoint x: 114, endPoint y: 274, distance: 86.8
click at [114, 274] on div "You Code Generator Here's a Python script that outlines the structure of the Ag…" at bounding box center [357, 299] width 509 height 383
copy h3 "styles.css"
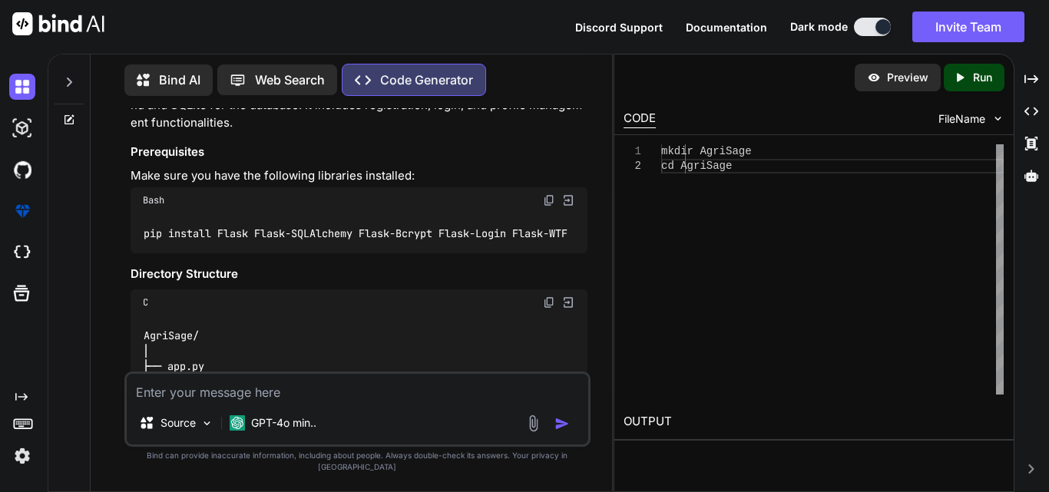
scroll to position [1629, 0]
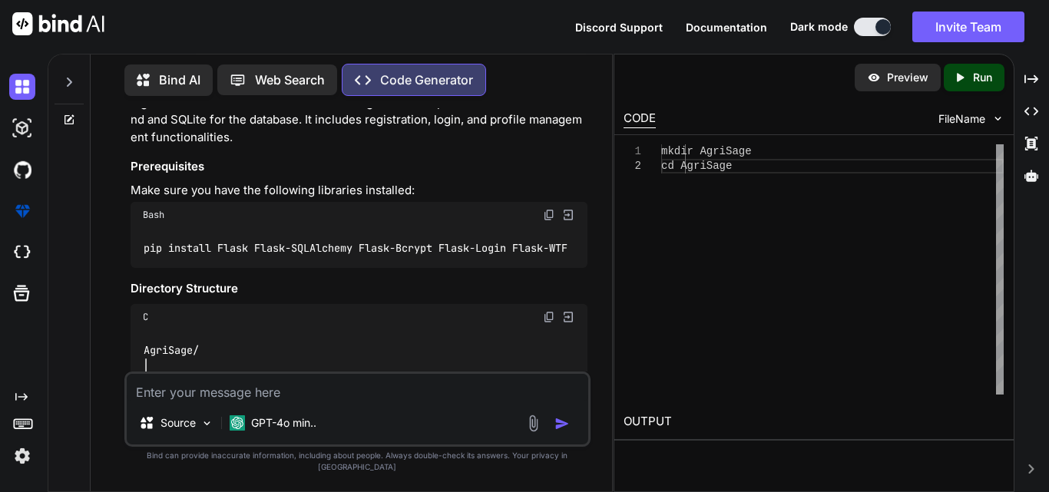
click at [549, 209] on img at bounding box center [549, 215] width 12 height 12
click at [327, 396] on textarea at bounding box center [358, 388] width 462 height 28
click at [353, 402] on textarea at bounding box center [358, 388] width 462 height 28
click at [382, 402] on textarea at bounding box center [358, 388] width 462 height 28
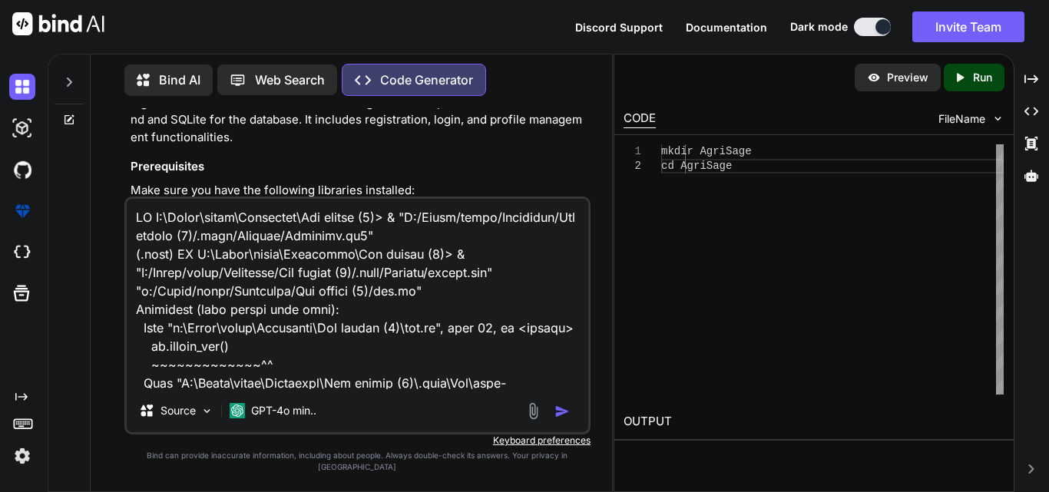
scroll to position [389, 0]
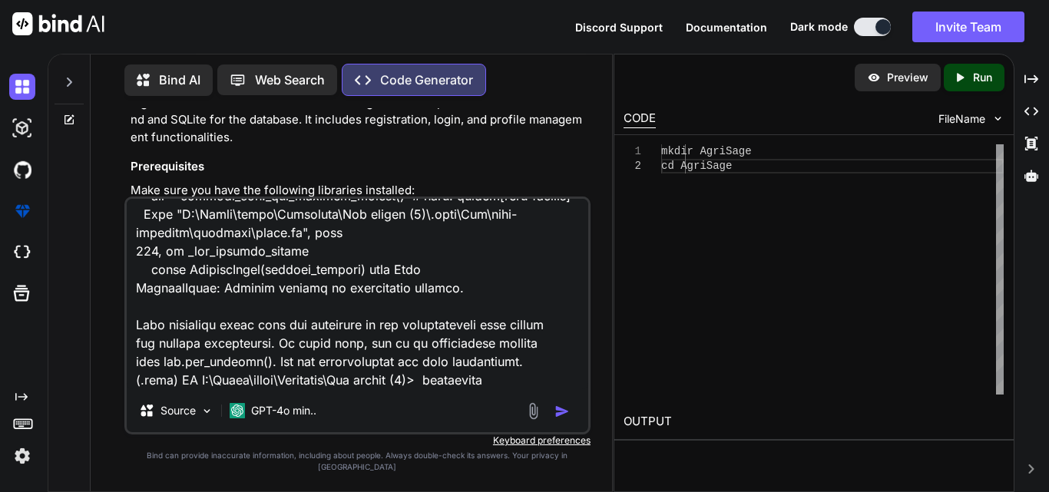
type textarea "PS C:\Users\admin\Downloads\New folder (2)> & "C:/Users/admin/Downloads/New fol…"
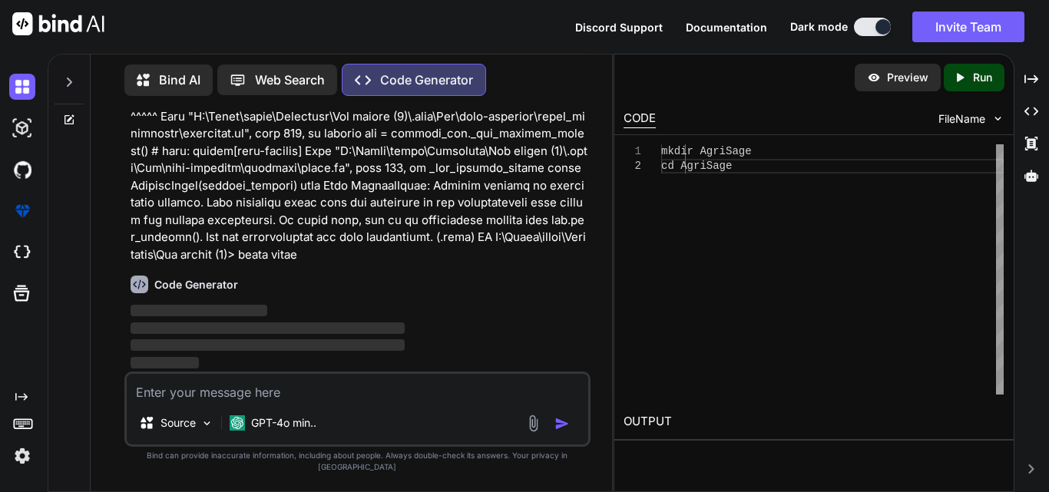
scroll to position [12813, 0]
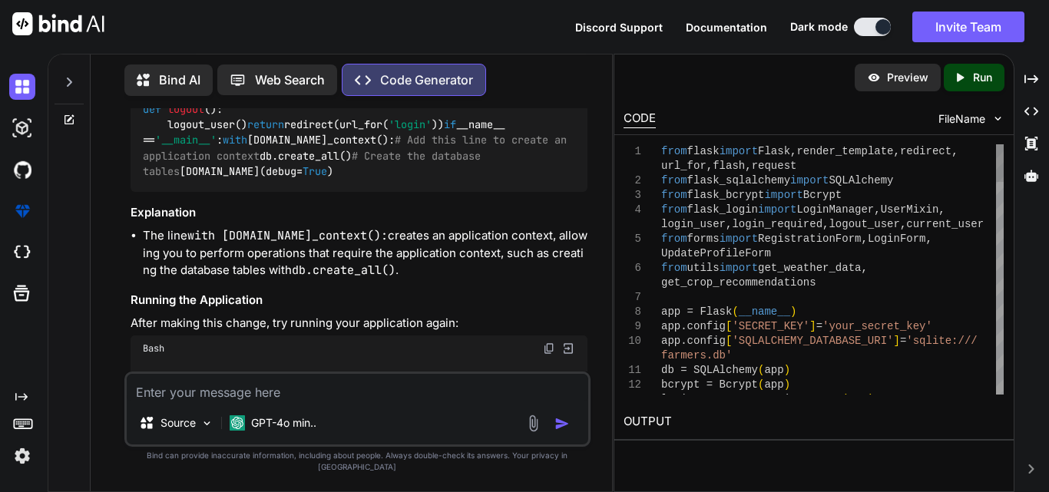
scroll to position [13154, 0]
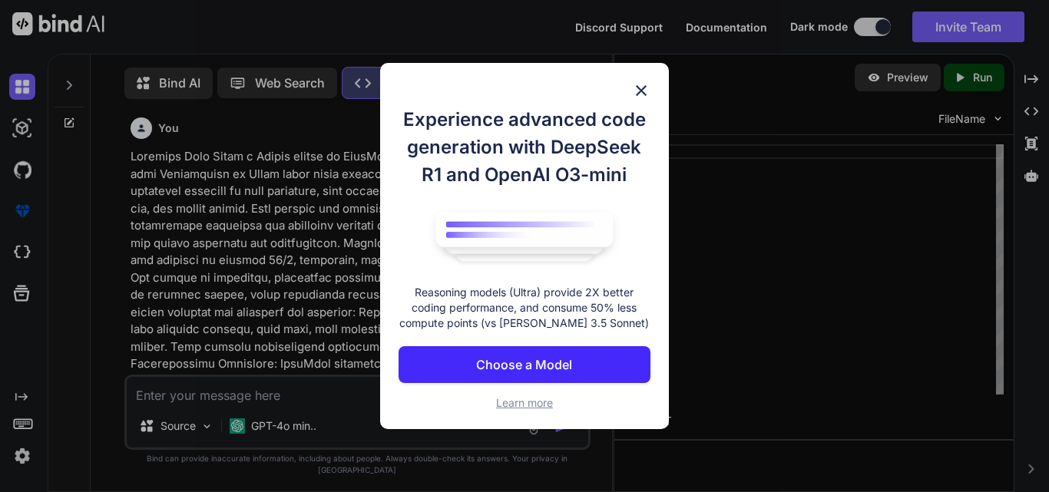
scroll to position [7, 0]
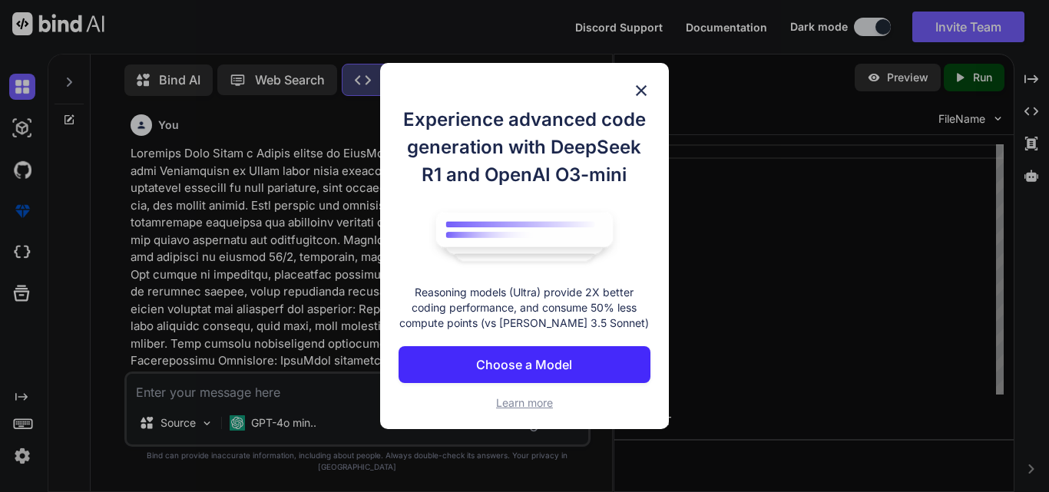
click at [643, 87] on img at bounding box center [641, 90] width 18 height 18
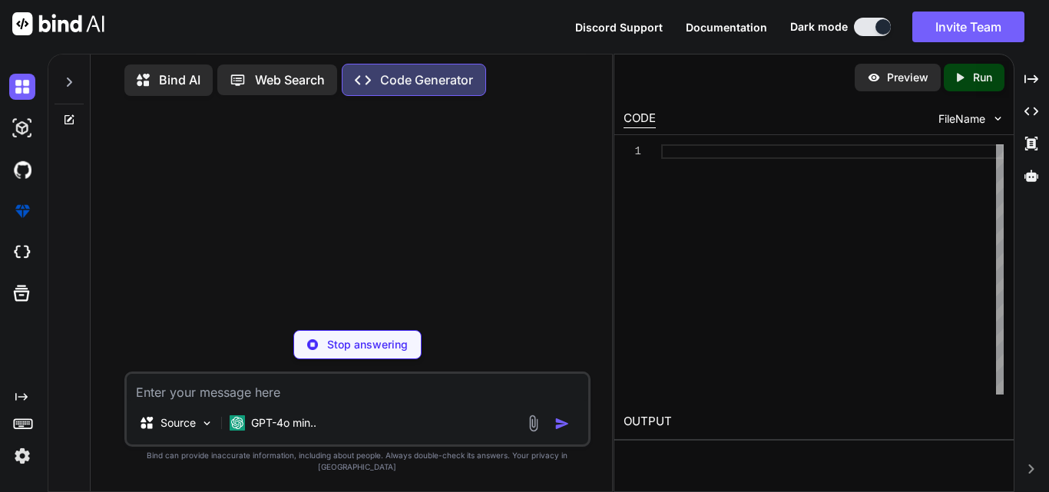
drag, startPoint x: 279, startPoint y: 415, endPoint x: 312, endPoint y: 410, distance: 33.4
click at [280, 415] on div "Source GPT-4o min.." at bounding box center [357, 409] width 466 height 75
click at [328, 402] on textarea at bounding box center [358, 388] width 462 height 28
type textarea "x"
click at [365, 399] on textarea at bounding box center [358, 388] width 462 height 28
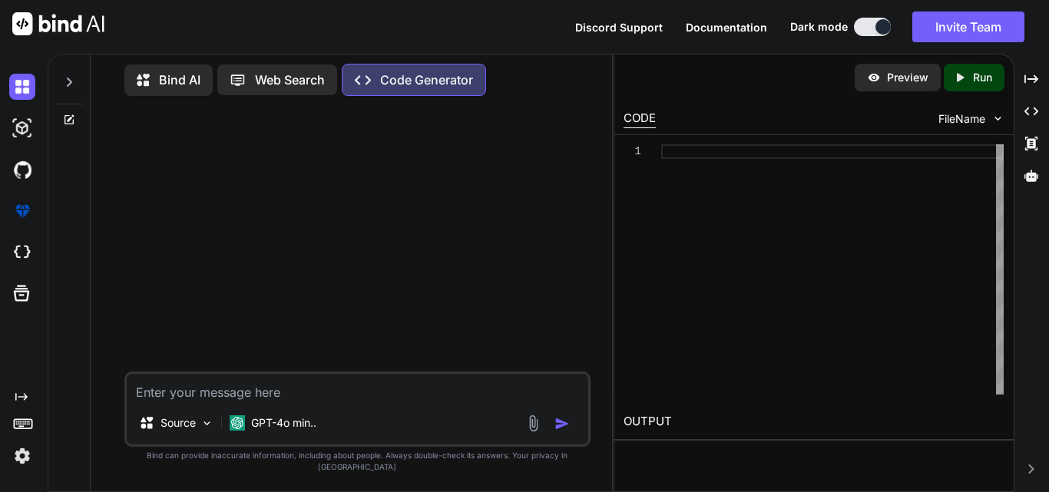
click at [404, 218] on div at bounding box center [359, 240] width 463 height 264
